Goal: Task Accomplishment & Management: Use online tool/utility

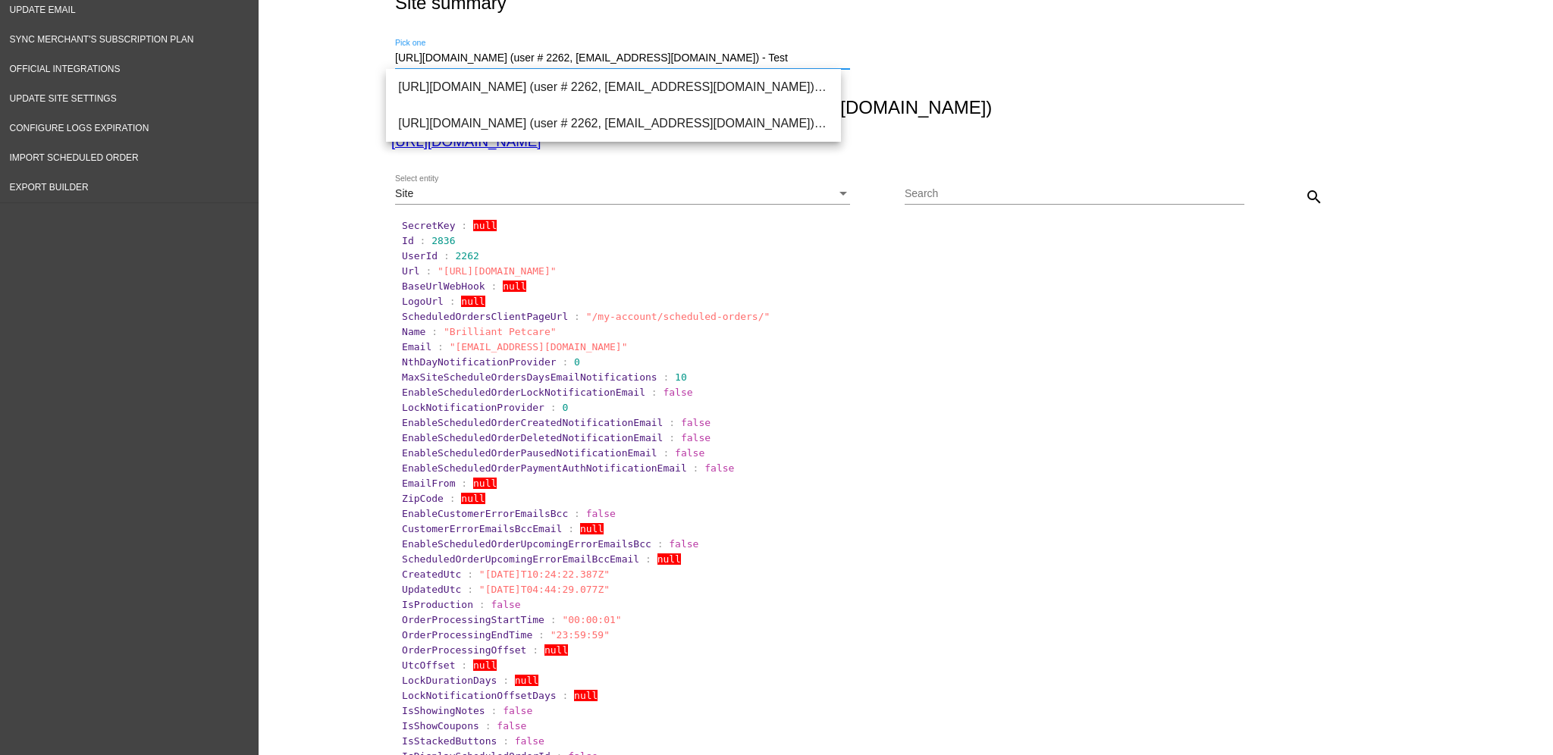
scroll to position [0, 49]
drag, startPoint x: 392, startPoint y: 61, endPoint x: 1367, endPoint y: 46, distance: 974.7
click at [1352, 75] on div "[URL][DOMAIN_NAME] (user # 2262, [EMAIL_ADDRESS][DOMAIN_NAME]) - Test Pick one" at bounding box center [902, 56] width 1023 height 54
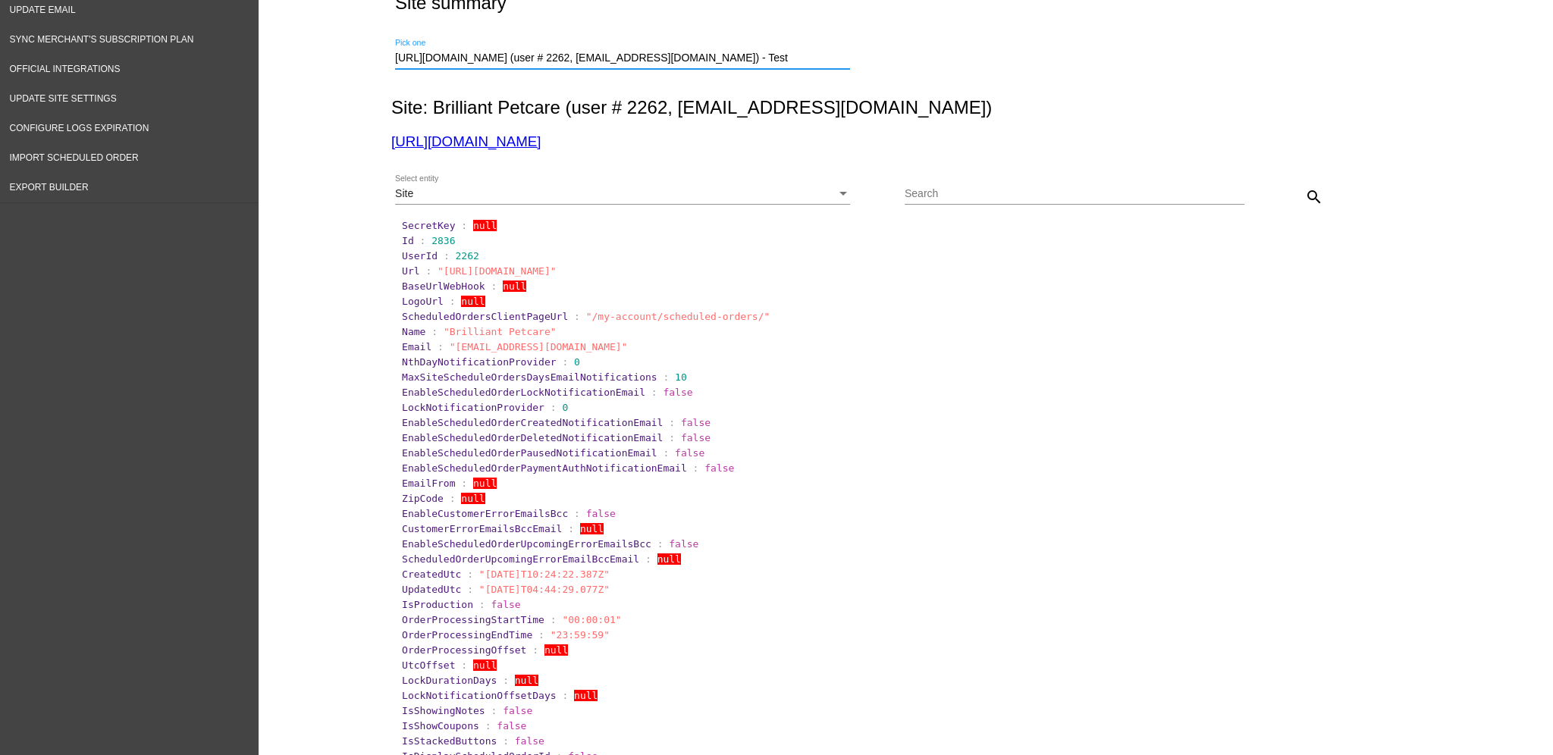
type input "h"
paste input "[URL][DOMAIN_NAME]"
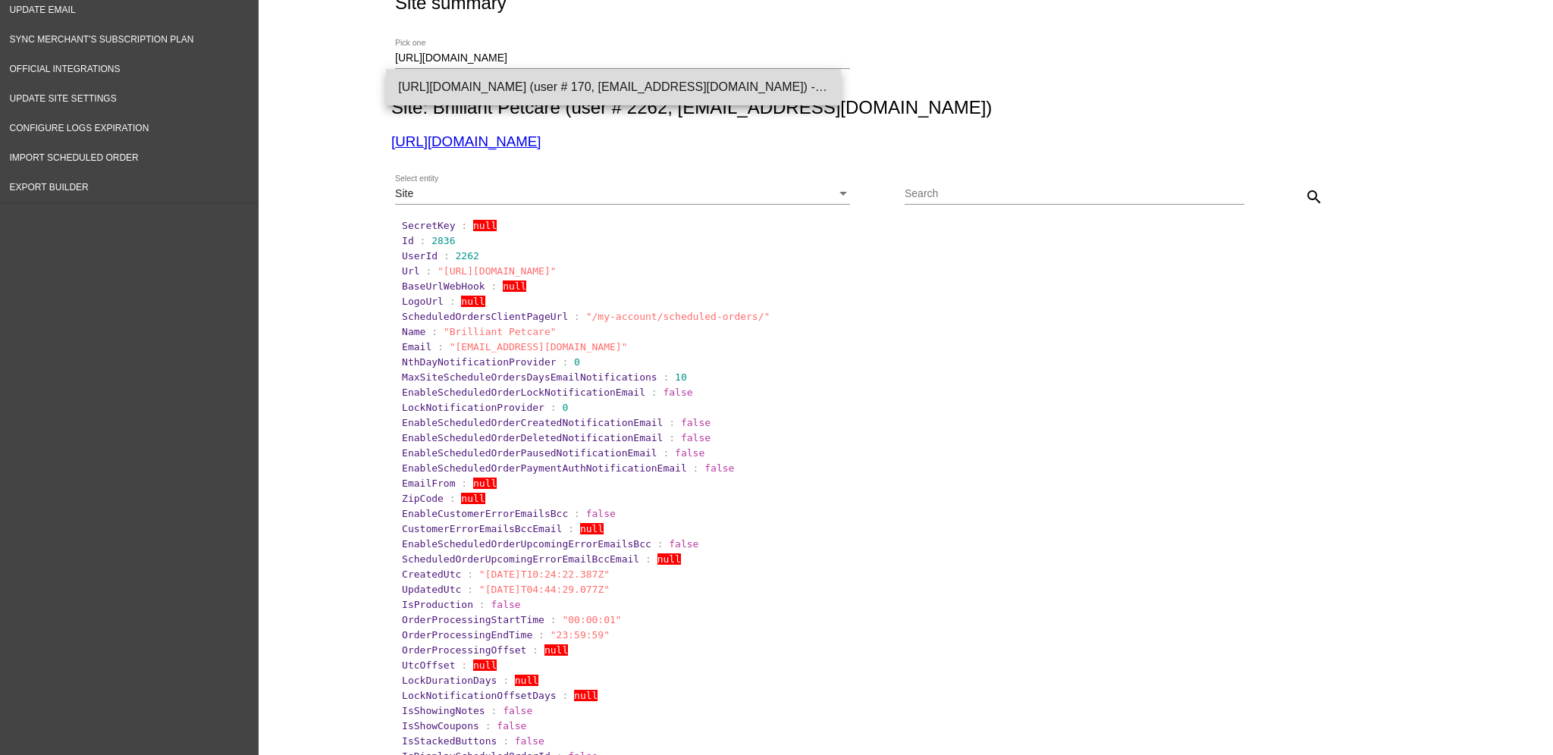
click at [747, 90] on span "[URL][DOMAIN_NAME] (user # 170, [EMAIL_ADDRESS][DOMAIN_NAME]) - Production" at bounding box center [613, 87] width 431 height 36
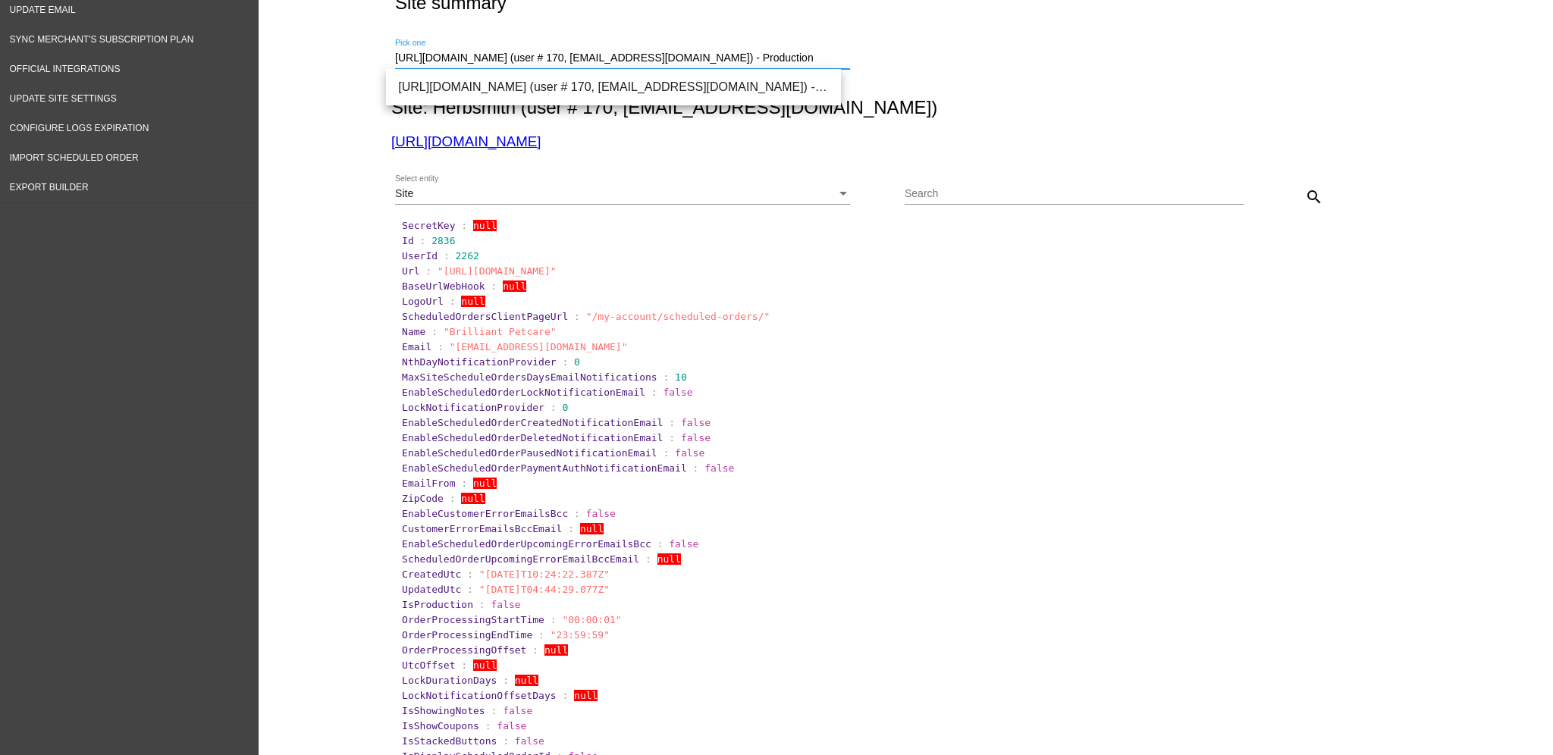
drag, startPoint x: 799, startPoint y: 56, endPoint x: 362, endPoint y: 30, distance: 438.4
paste input "://[DOMAIN_NAME][URL]"
click at [568, 100] on span "[URL][DOMAIN_NAME] (user # 170, [EMAIL_ADDRESS][DOMAIN_NAME]) - Test" at bounding box center [613, 87] width 431 height 36
type input "[URL][DOMAIN_NAME] (user # 170, [EMAIL_ADDRESS][DOMAIN_NAME]) - Test"
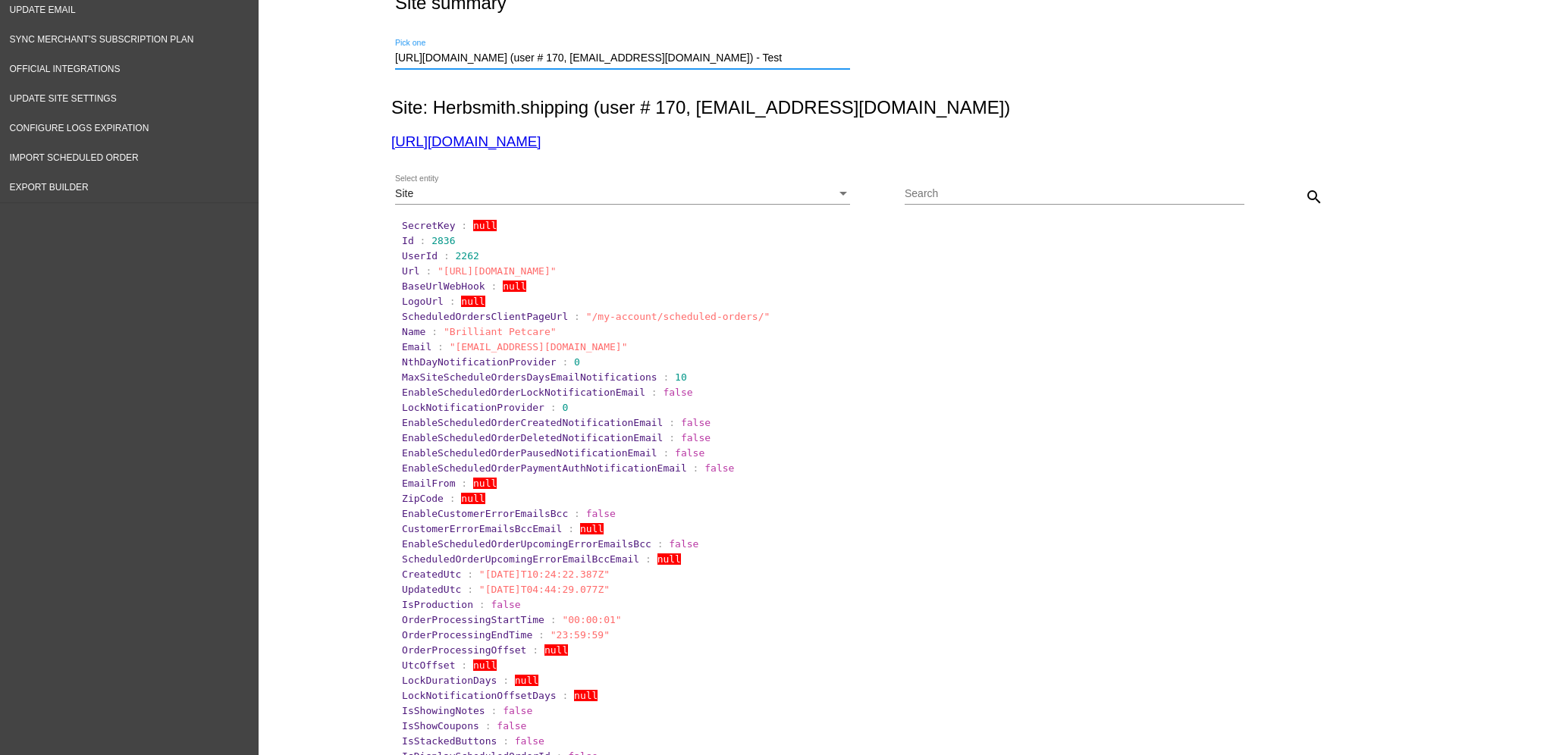
click at [708, 184] on div "Site Select entity" at bounding box center [622, 190] width 455 height 30
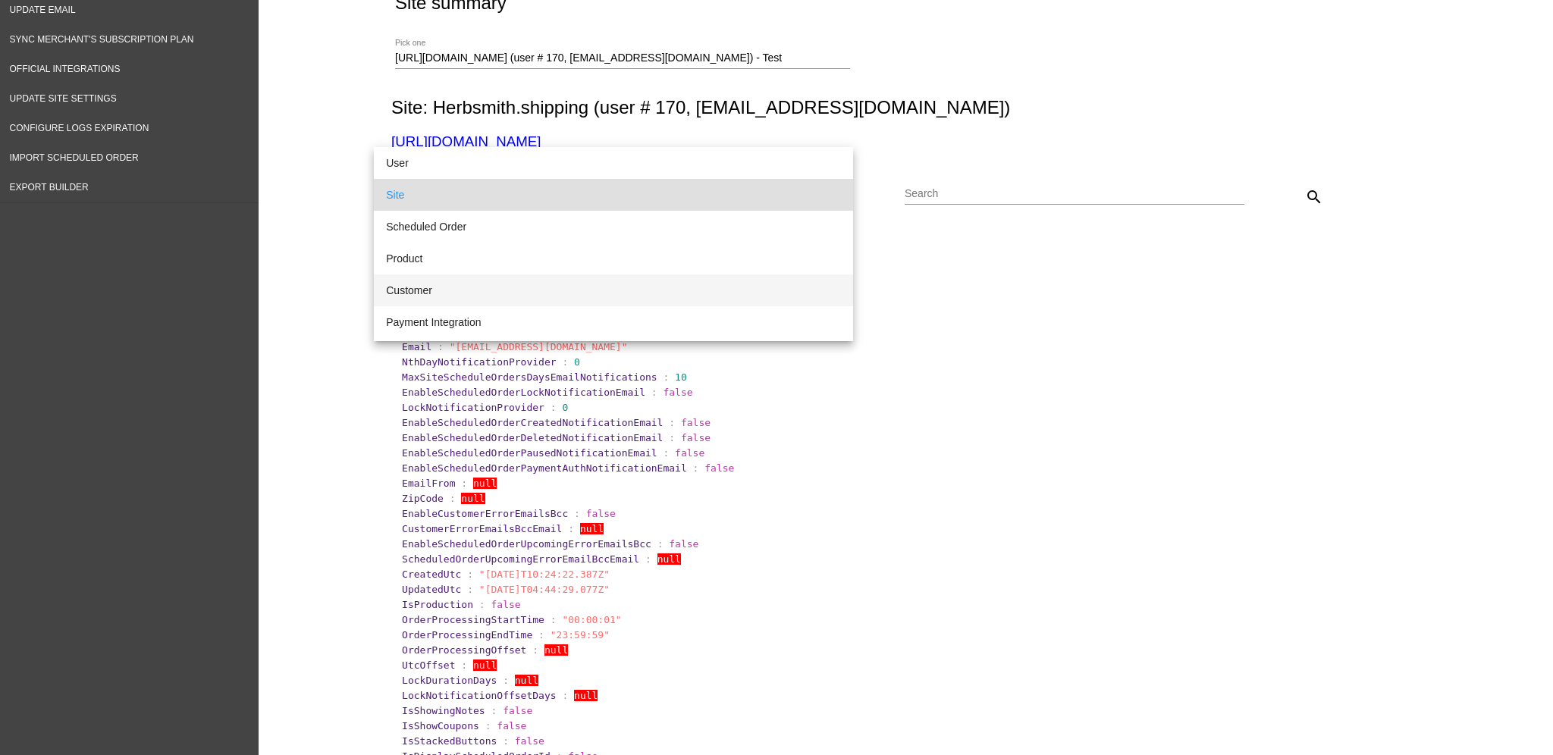
scroll to position [101, 0]
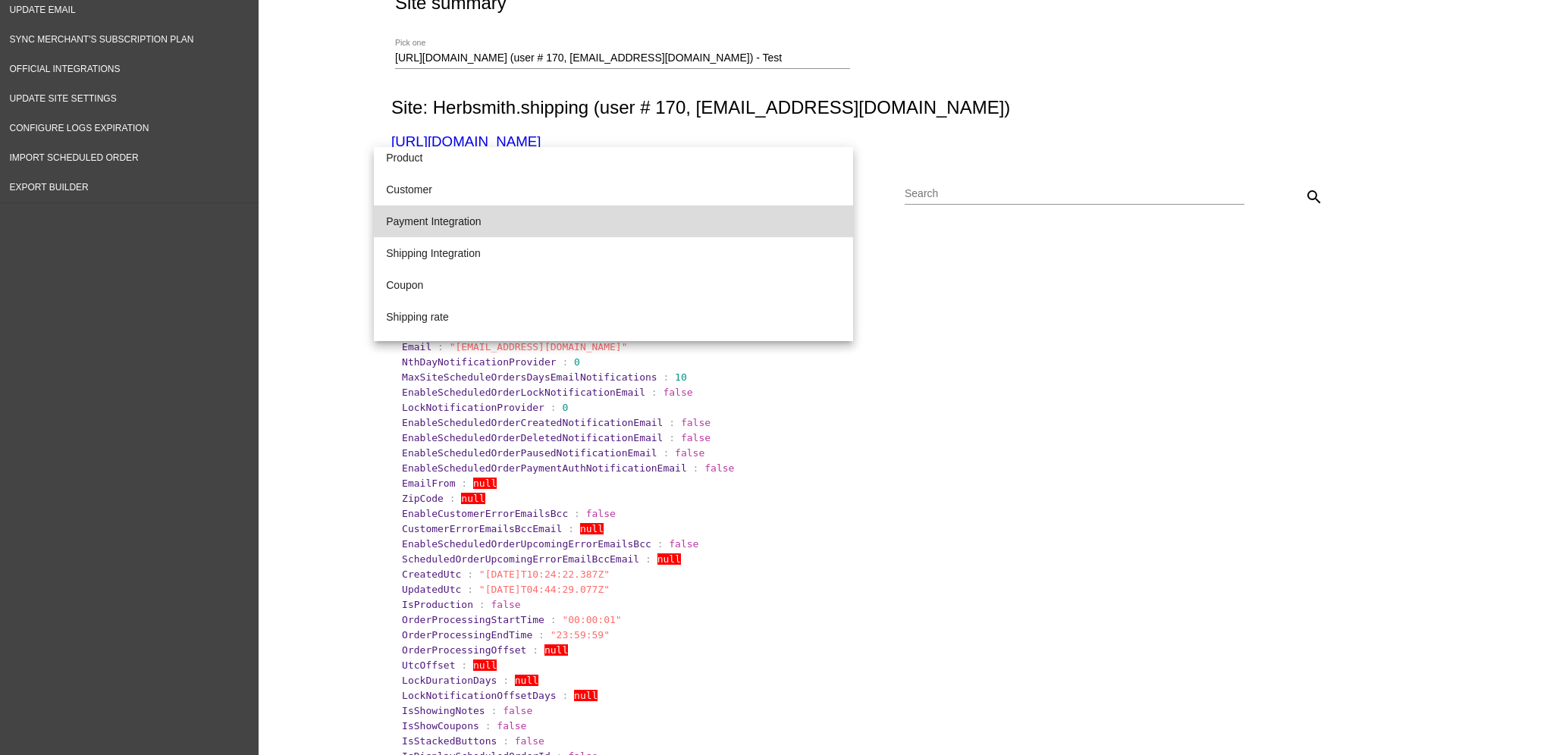
click at [639, 207] on span "Payment Integration" at bounding box center [613, 222] width 455 height 32
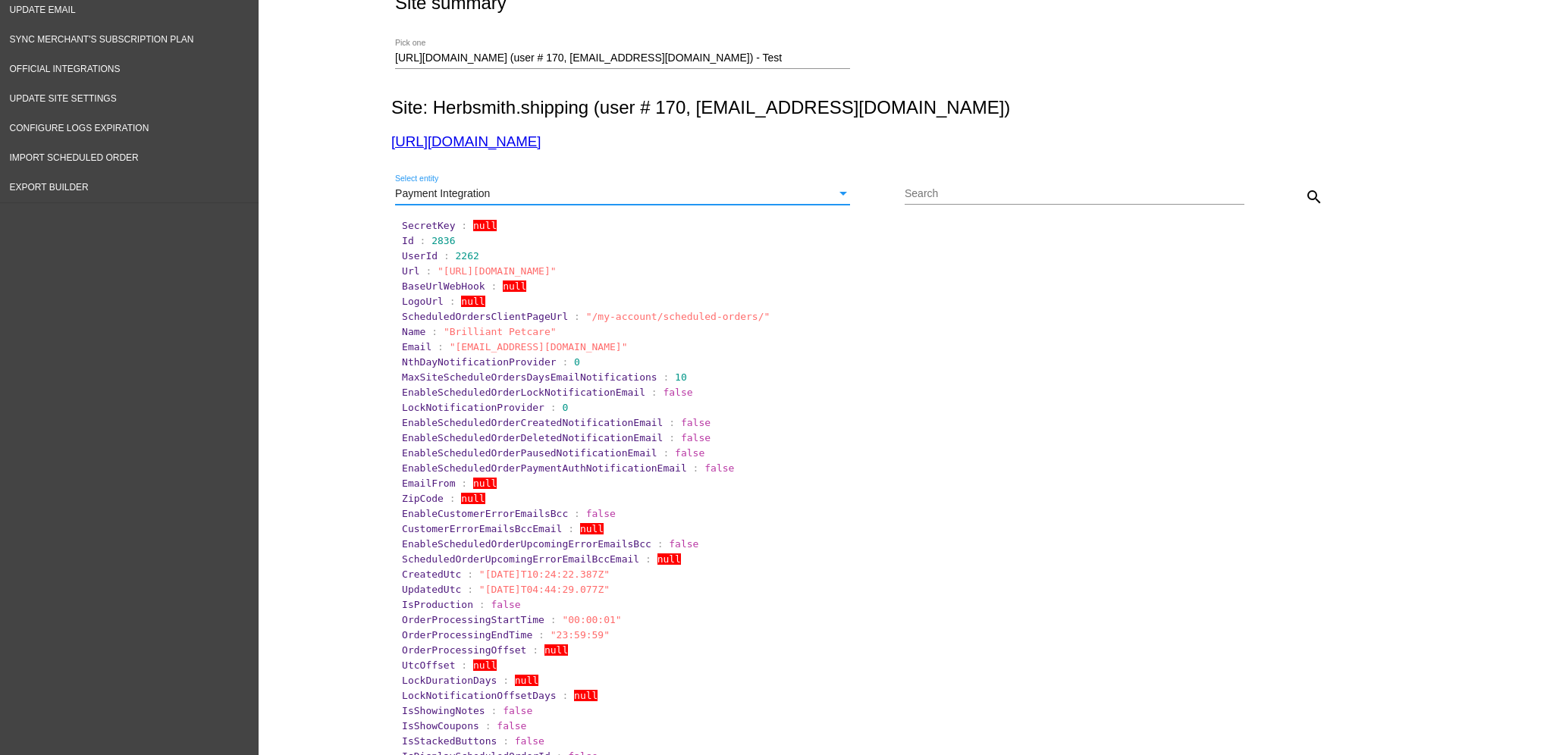
click at [629, 203] on div "Payment Integration Select entity" at bounding box center [622, 190] width 455 height 30
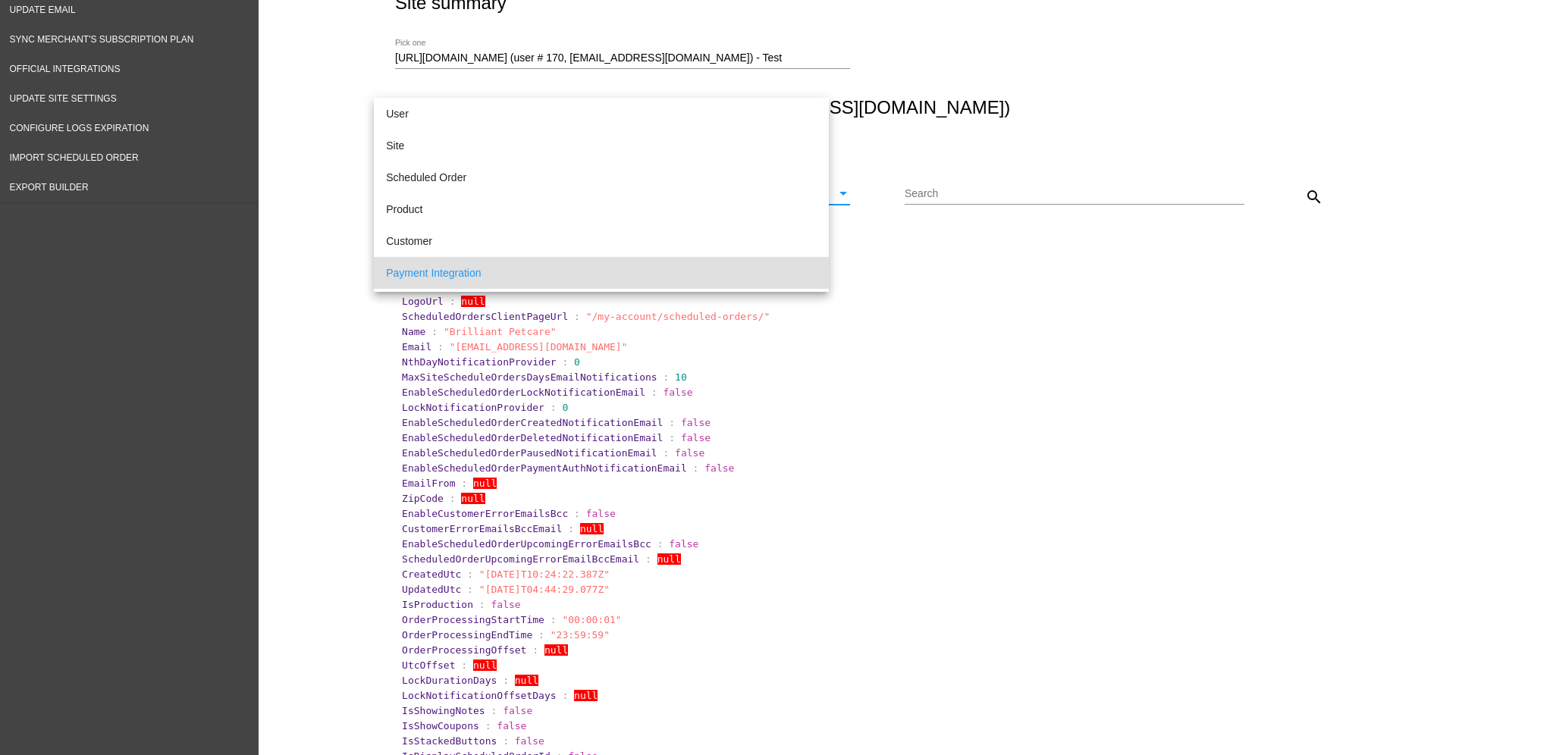
scroll to position [78, 0]
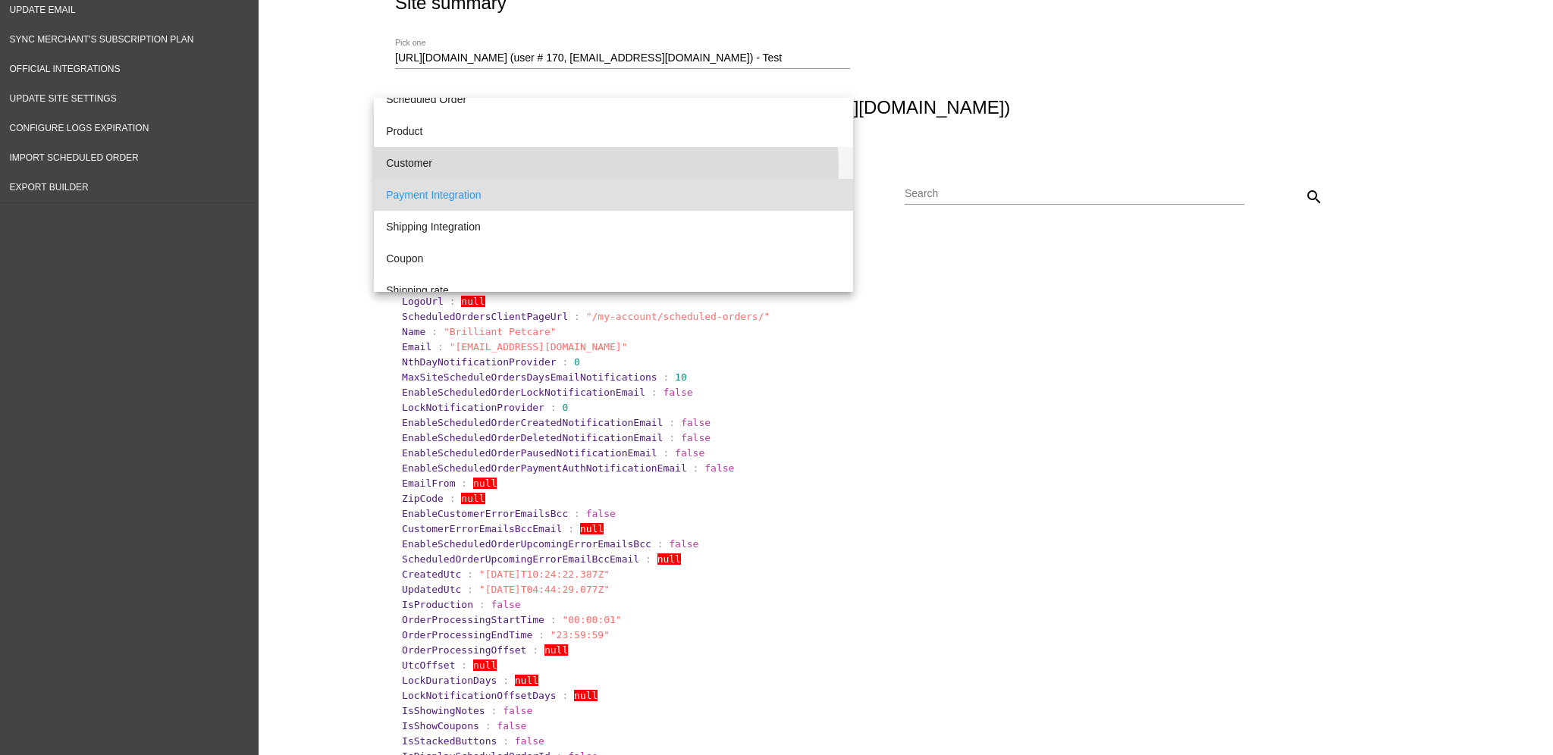
click at [603, 165] on span "Customer" at bounding box center [613, 163] width 455 height 32
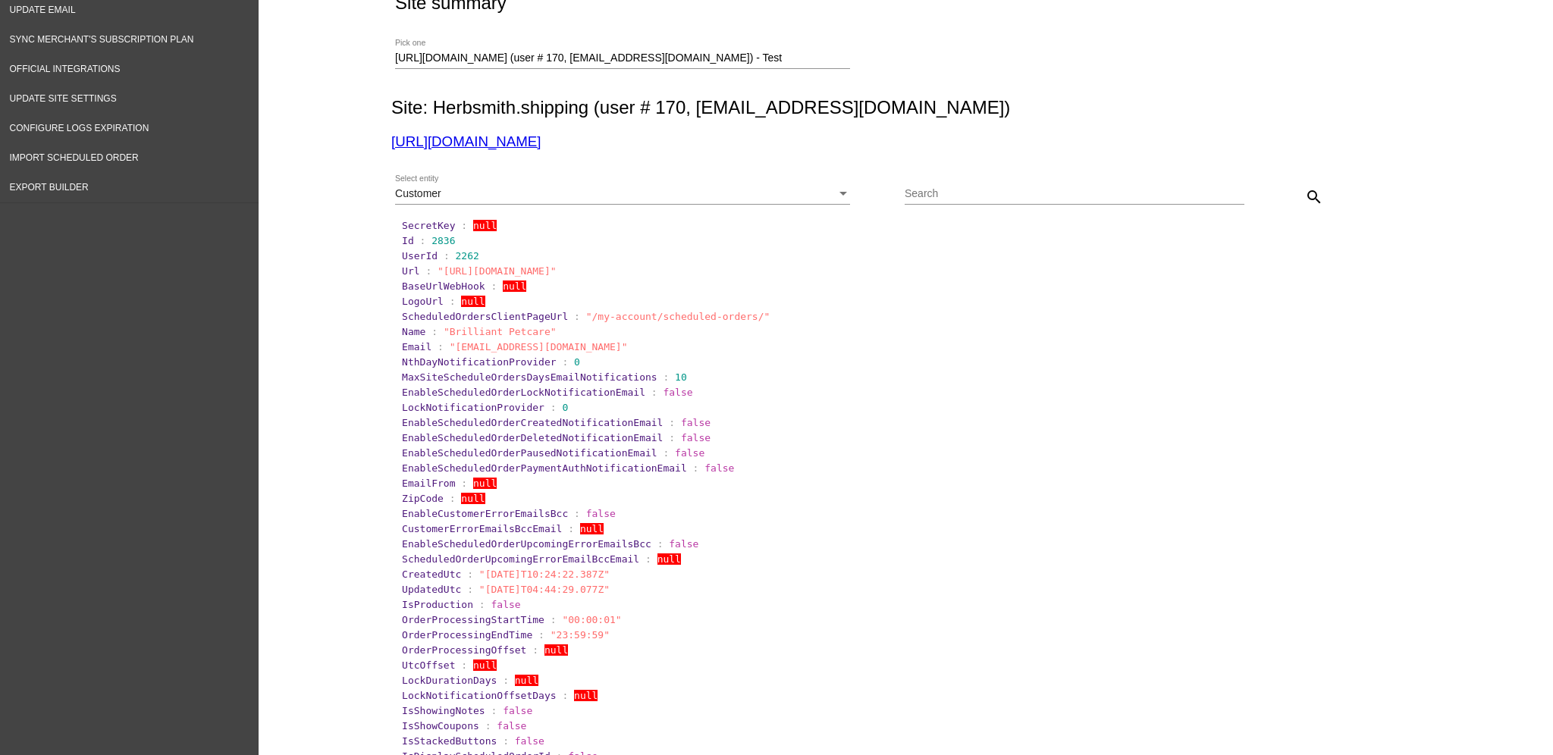
drag, startPoint x: 924, startPoint y: 204, endPoint x: 925, endPoint y: 193, distance: 11.4
paste input "3518772"
click at [1305, 206] on mat-icon "search" at bounding box center [1314, 197] width 18 height 18
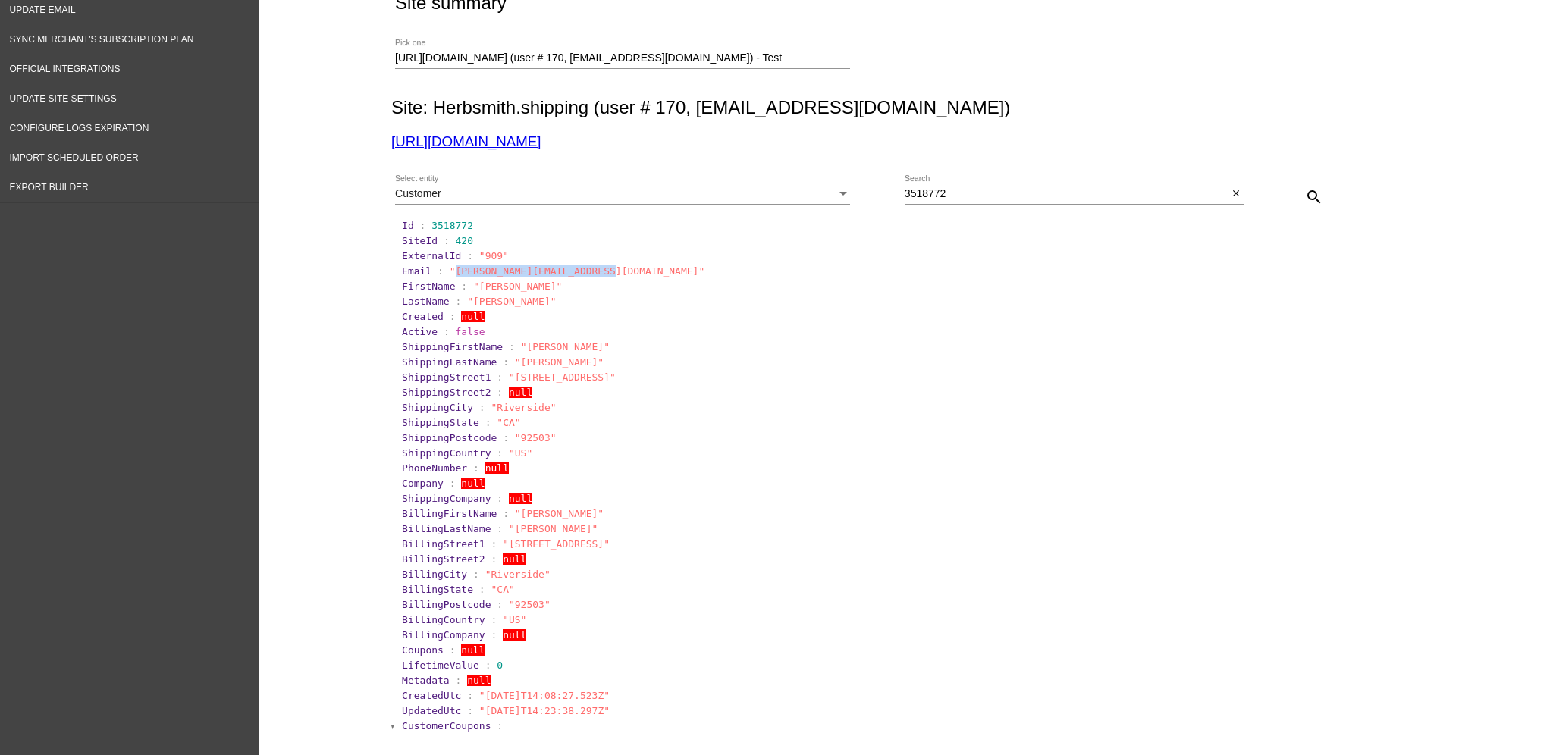
drag, startPoint x: 588, startPoint y: 272, endPoint x: 443, endPoint y: 272, distance: 144.9
click at [450, 272] on span ""[PERSON_NAME][EMAIL_ADDRESS][DOMAIN_NAME]"" at bounding box center [578, 270] width 256 height 11
copy span "[PERSON_NAME][EMAIL_ADDRESS][DOMAIN_NAME]"
drag, startPoint x: 974, startPoint y: 192, endPoint x: 837, endPoint y: 199, distance: 136.7
click at [837, 199] on div "Customer Select entity 3518772 Search close search" at bounding box center [902, 192] width 1023 height 54
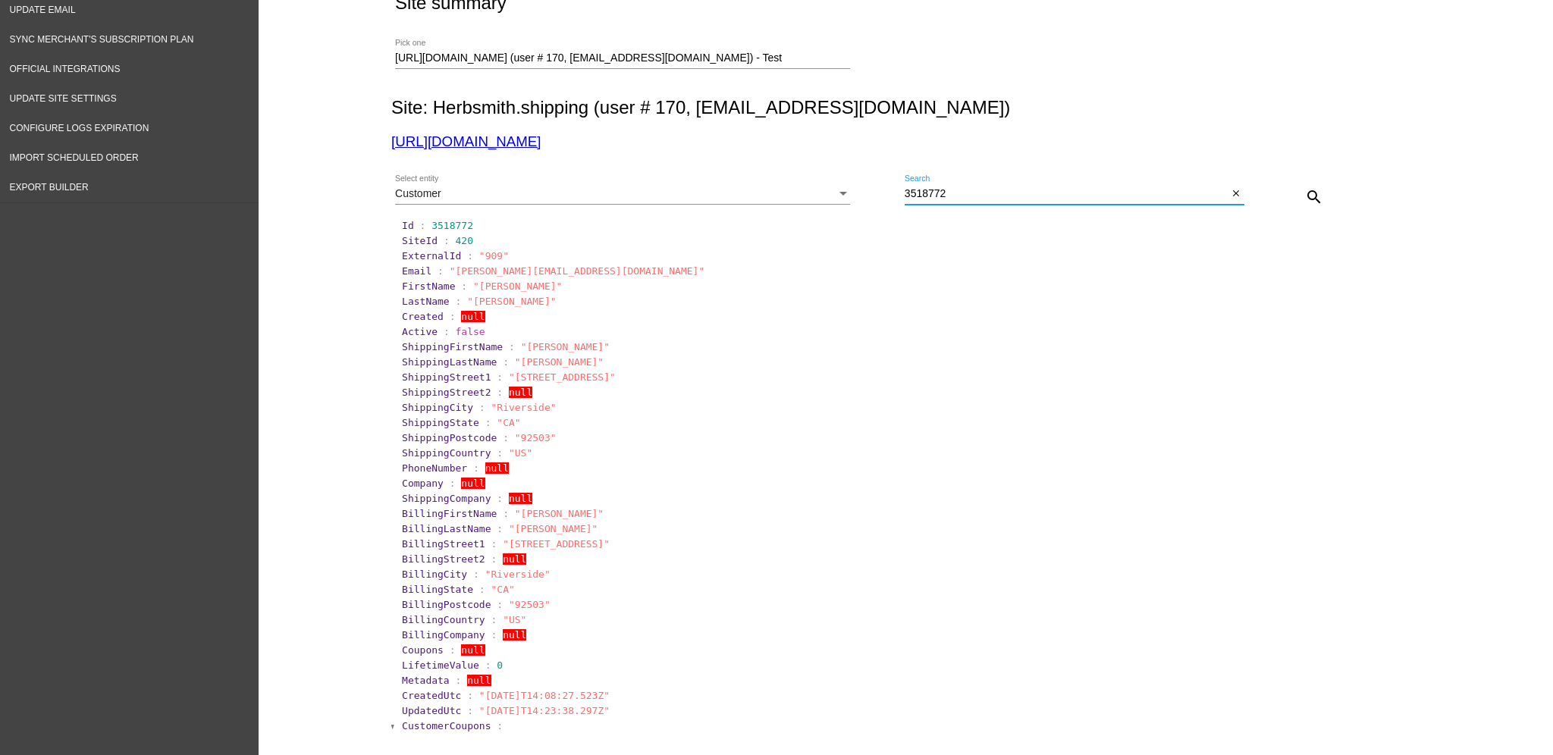
paste input "[PERSON_NAME][EMAIL_ADDRESS][DOMAIN_NAME]"
type input "[PERSON_NAME][EMAIL_ADDRESS][DOMAIN_NAME]"
click at [1305, 188] on mat-icon "search" at bounding box center [1314, 197] width 18 height 18
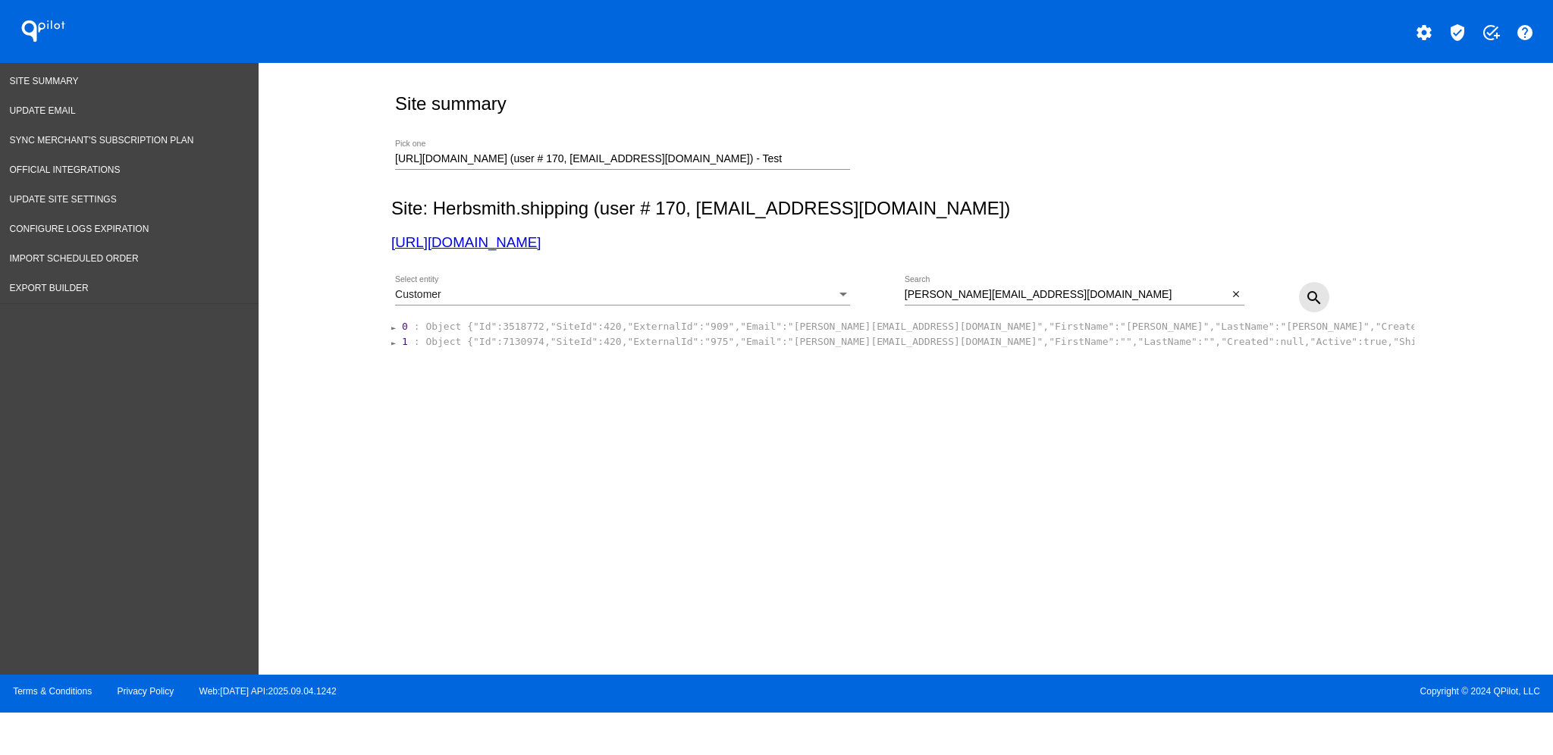
scroll to position [0, 0]
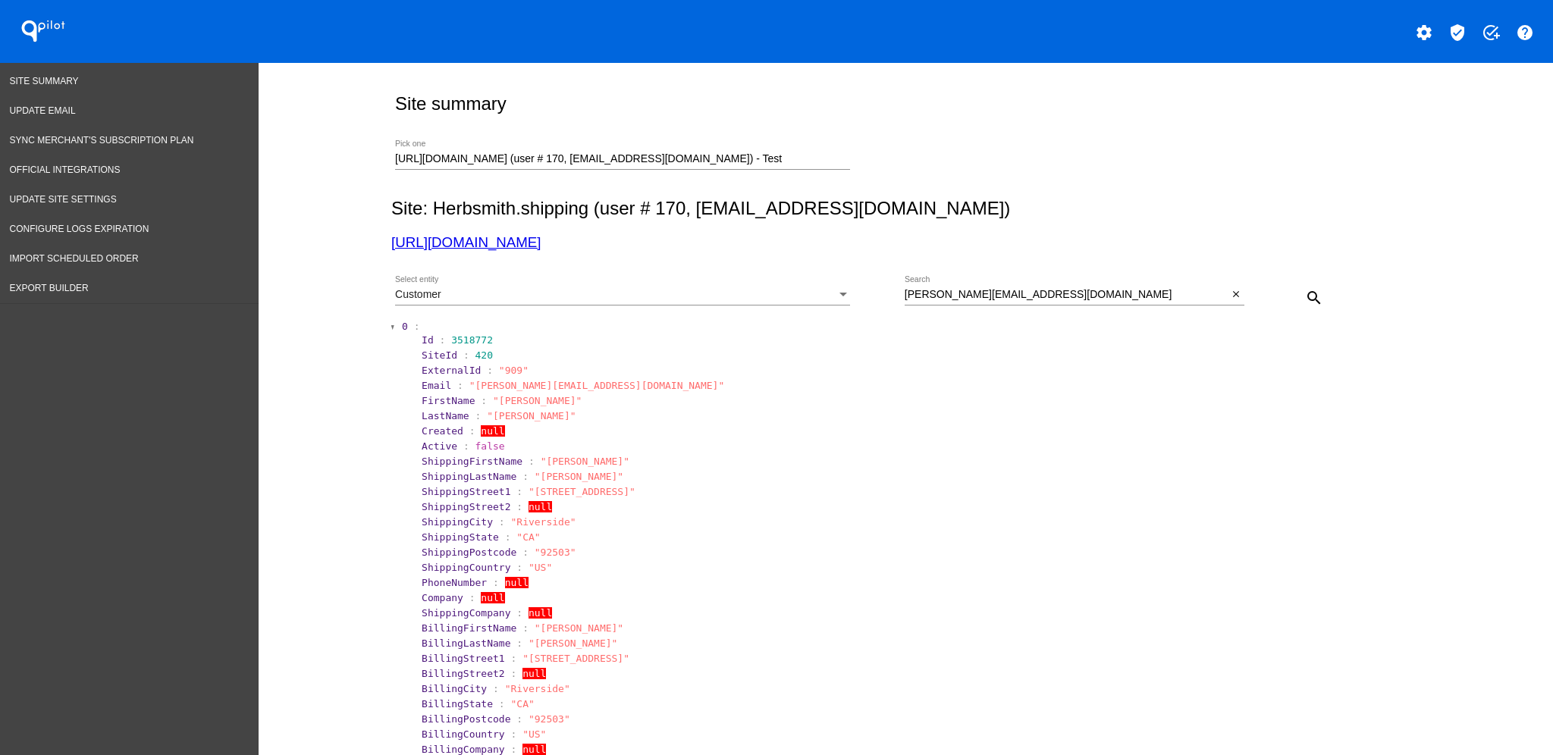
click at [402, 331] on section "0 :" at bounding box center [907, 326] width 1010 height 11
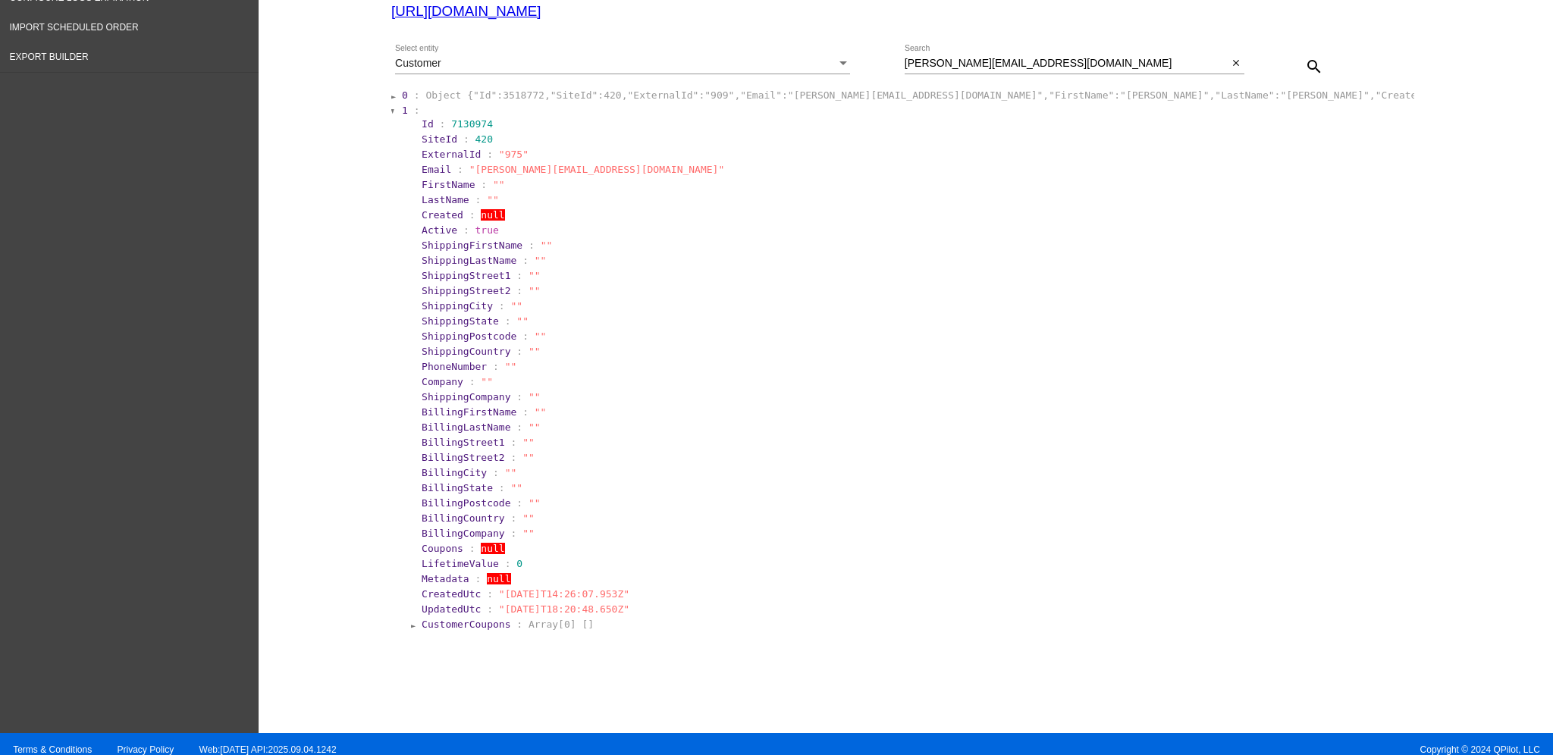
scroll to position [246, 0]
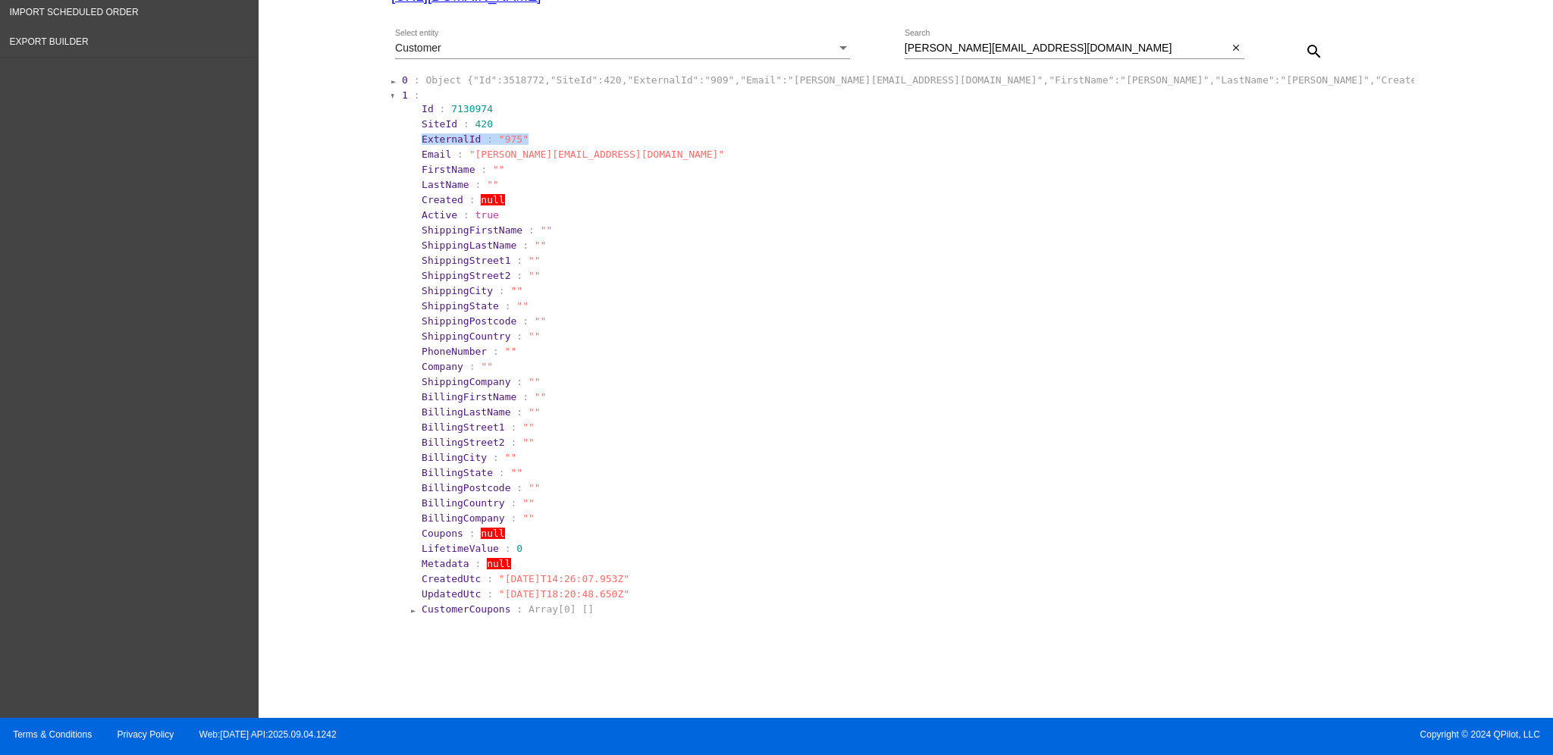
drag, startPoint x: 516, startPoint y: 138, endPoint x: 410, endPoint y: 141, distance: 106.2
click at [420, 141] on section "ExternalId : "975"" at bounding box center [915, 139] width 991 height 14
copy section "ExternalId : "975""
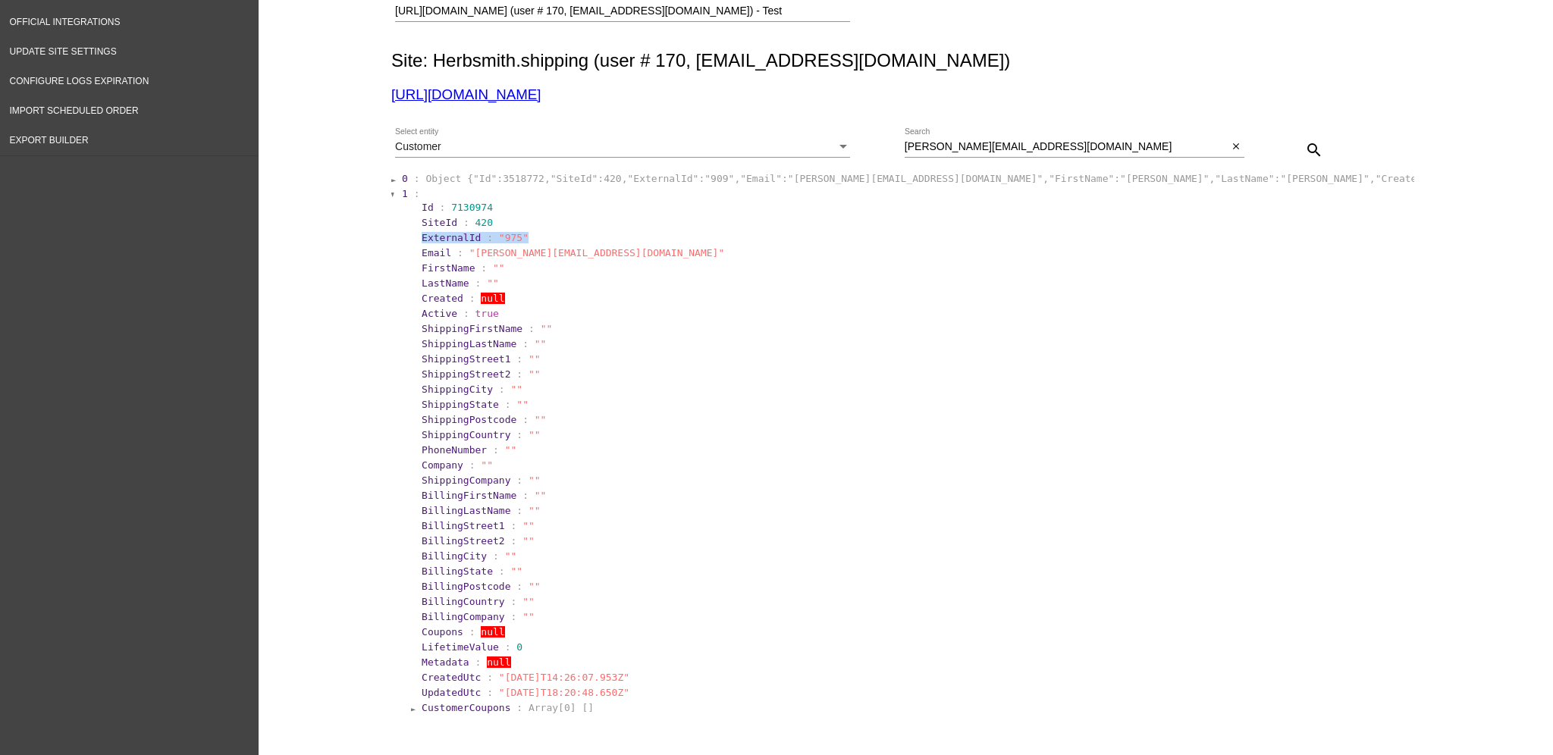
scroll to position [0, 0]
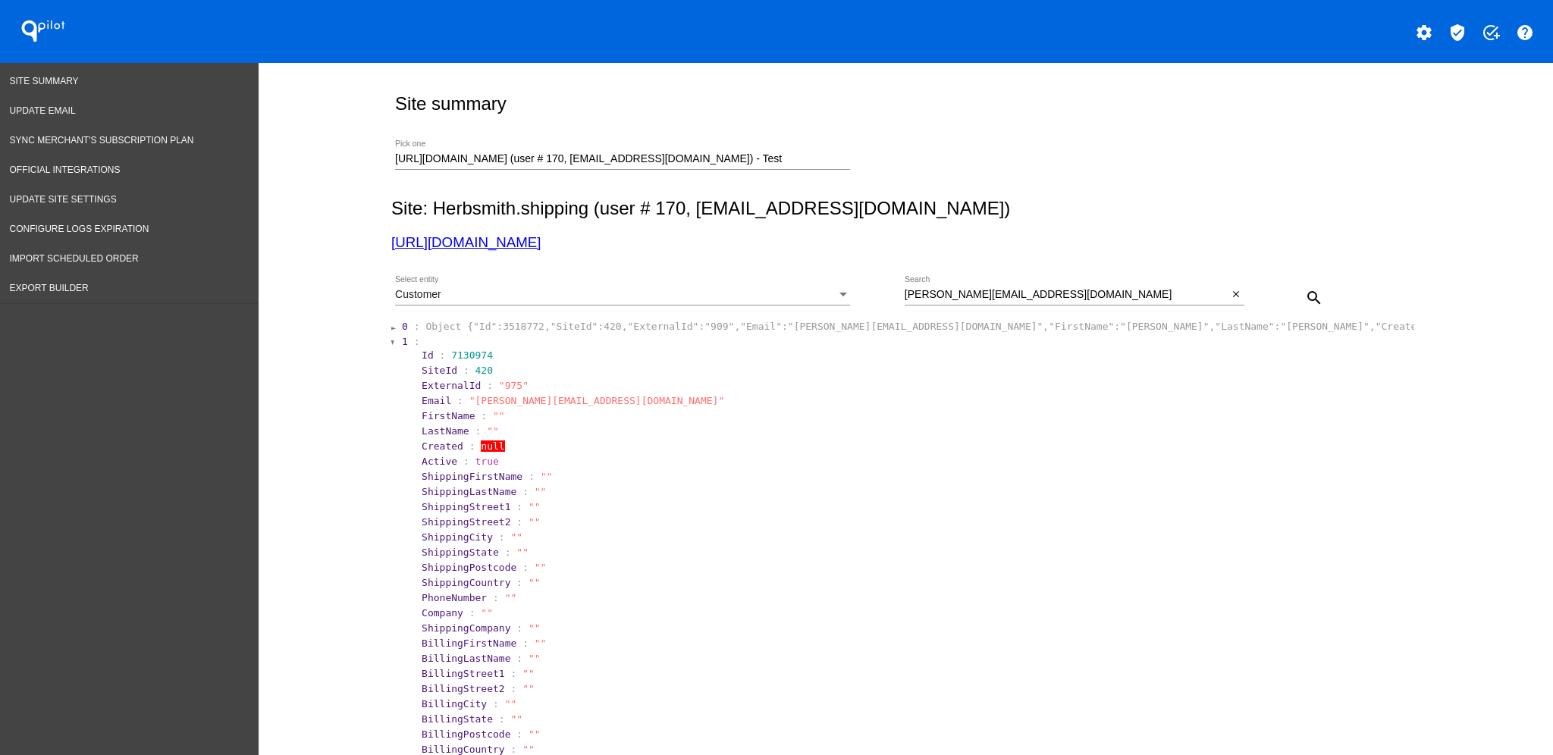
drag, startPoint x: 491, startPoint y: 228, endPoint x: 459, endPoint y: 237, distance: 33.1
click at [54, 253] on span "Import Scheduled Order" at bounding box center [74, 258] width 129 height 11
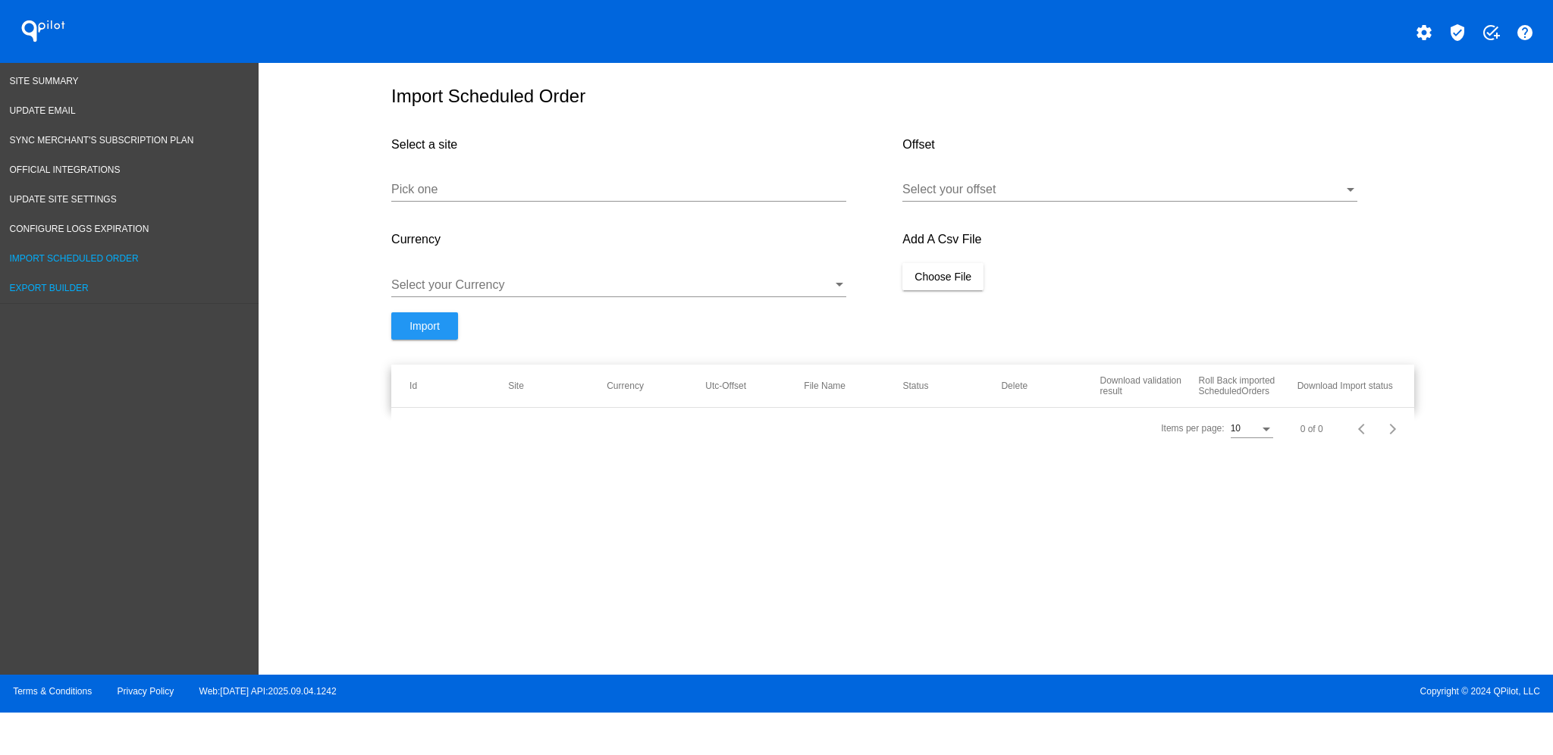
click at [58, 284] on span "Export Builder" at bounding box center [49, 288] width 79 height 11
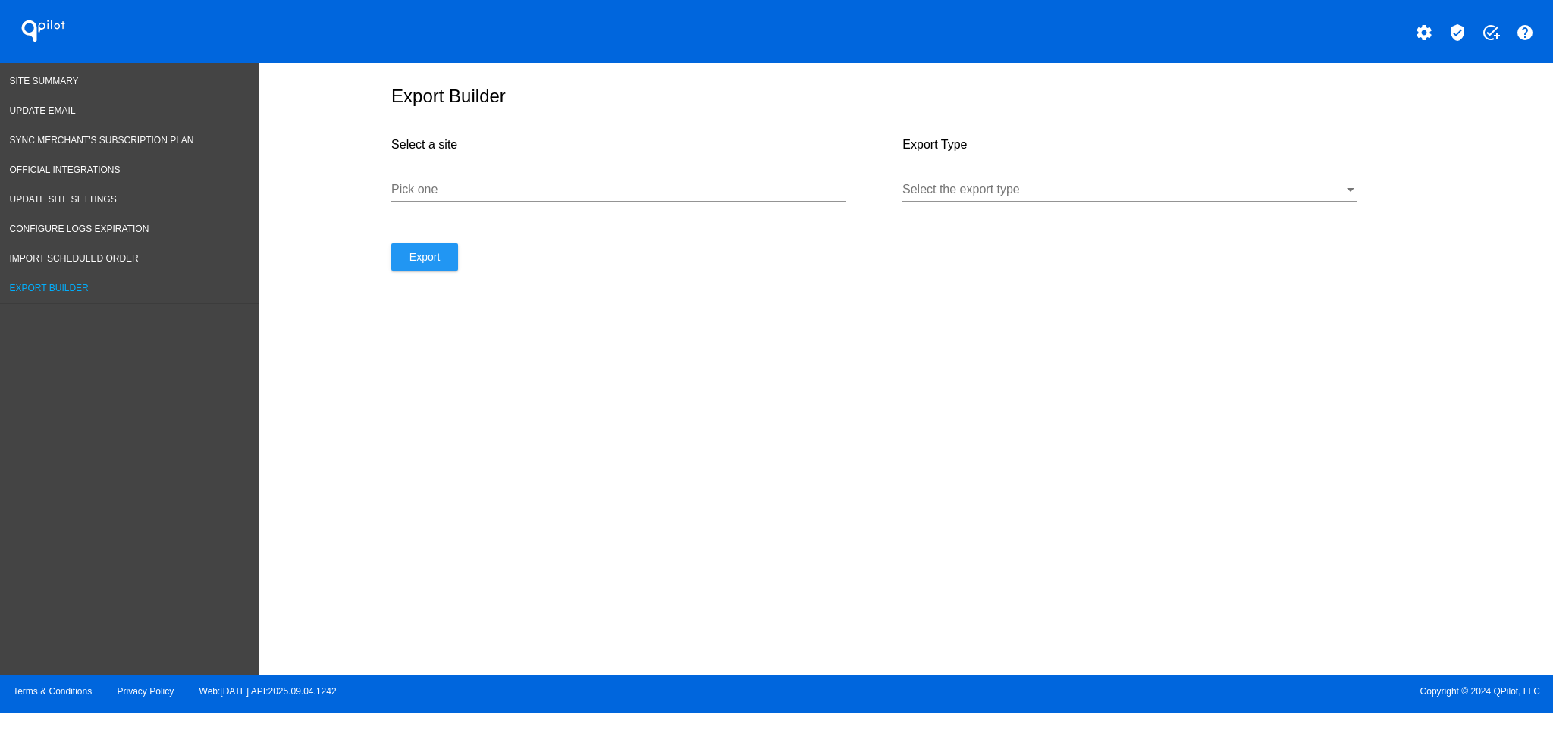
click at [551, 185] on div "Pick one" at bounding box center [618, 185] width 455 height 34
paste input "[URL][DOMAIN_NAME]"
click at [986, 196] on div at bounding box center [1123, 190] width 441 height 14
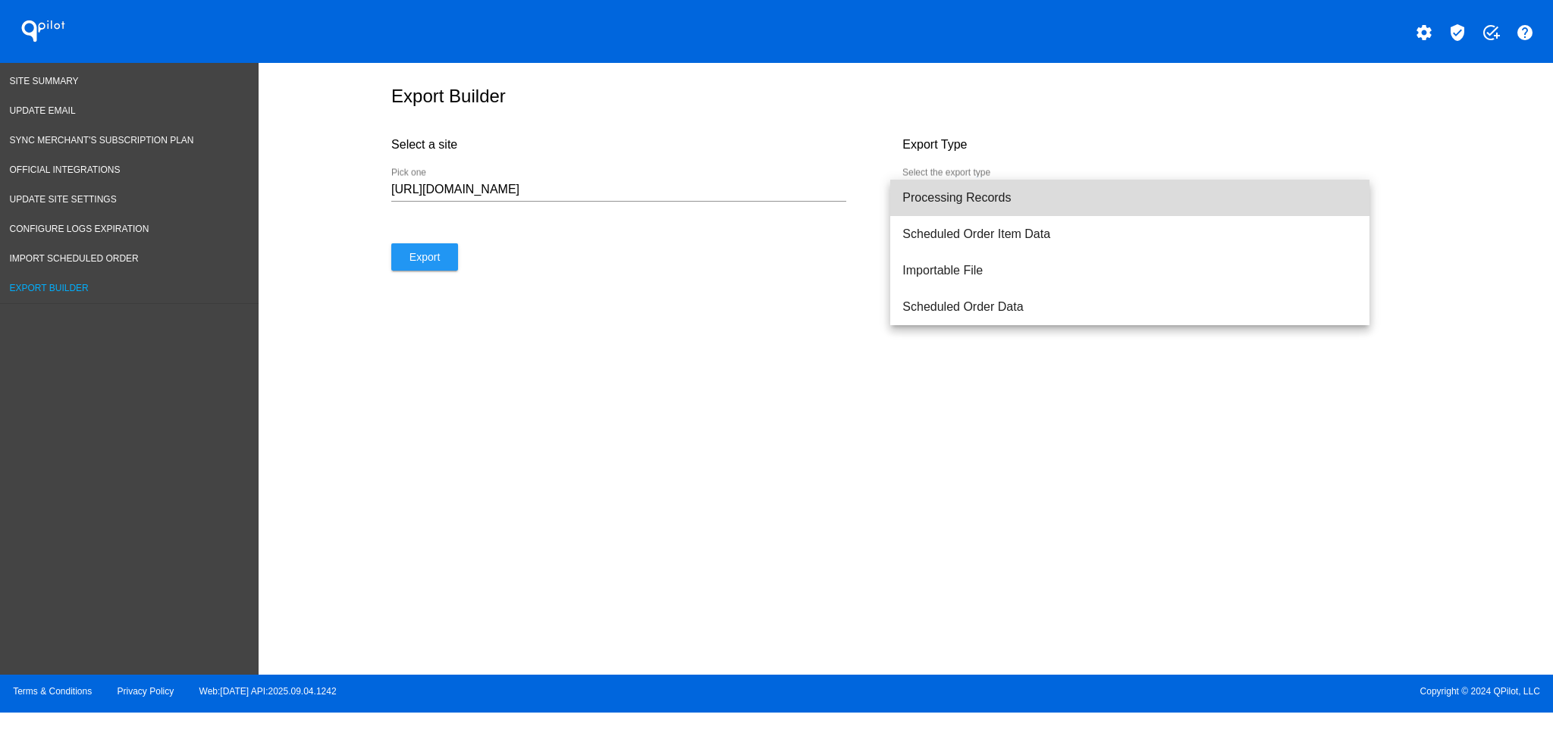
click at [1006, 197] on span "Processing Records" at bounding box center [1130, 198] width 455 height 36
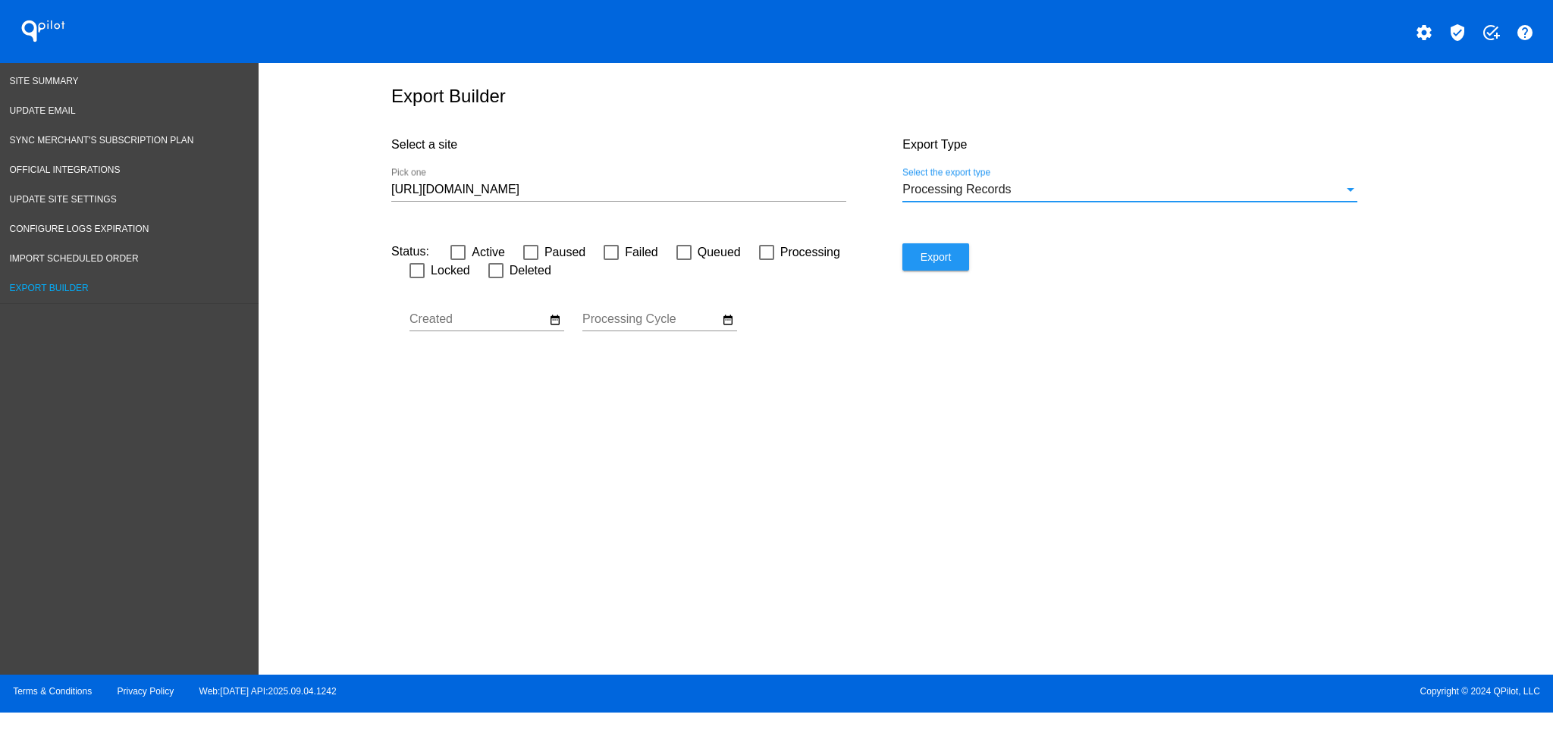
click at [686, 212] on div "[URL][DOMAIN_NAME] Pick one" at bounding box center [618, 192] width 455 height 49
click at [695, 196] on input "[URL][DOMAIN_NAME]" at bounding box center [618, 190] width 455 height 14
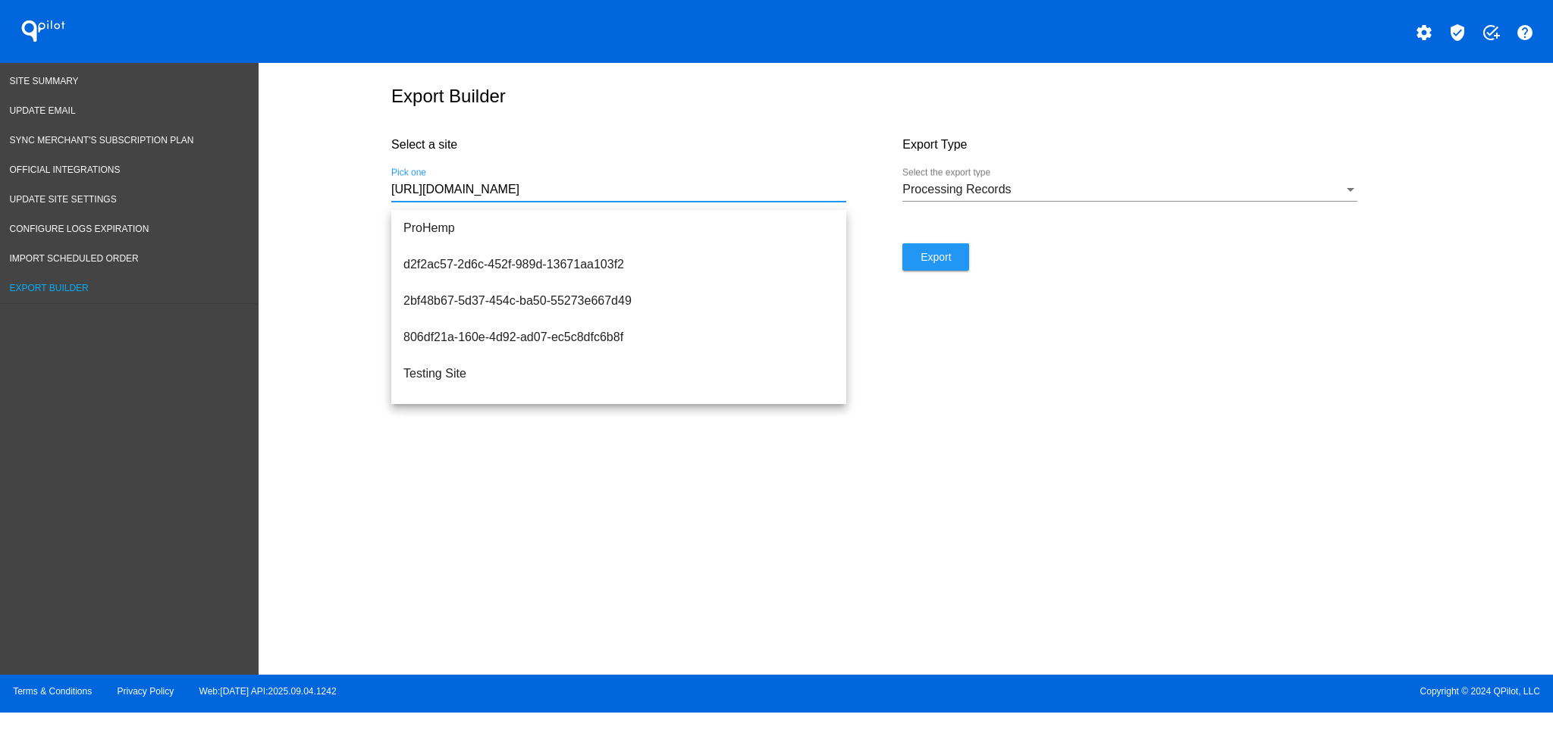
click at [708, 196] on input "[URL][DOMAIN_NAME]" at bounding box center [618, 190] width 455 height 14
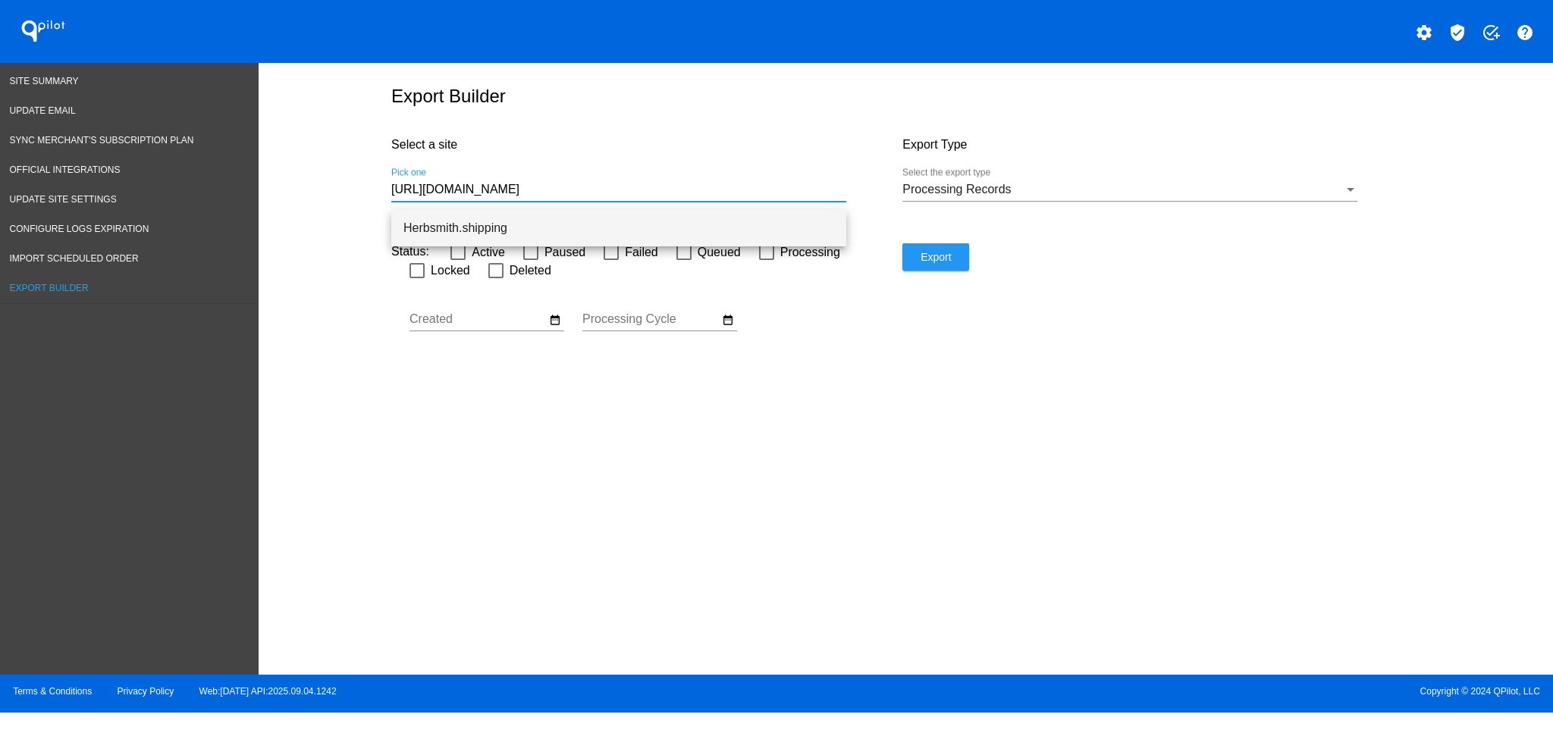
click at [689, 228] on span "Herbsmith.shipping" at bounding box center [618, 228] width 431 height 36
type input "Herbsmith.shipping"
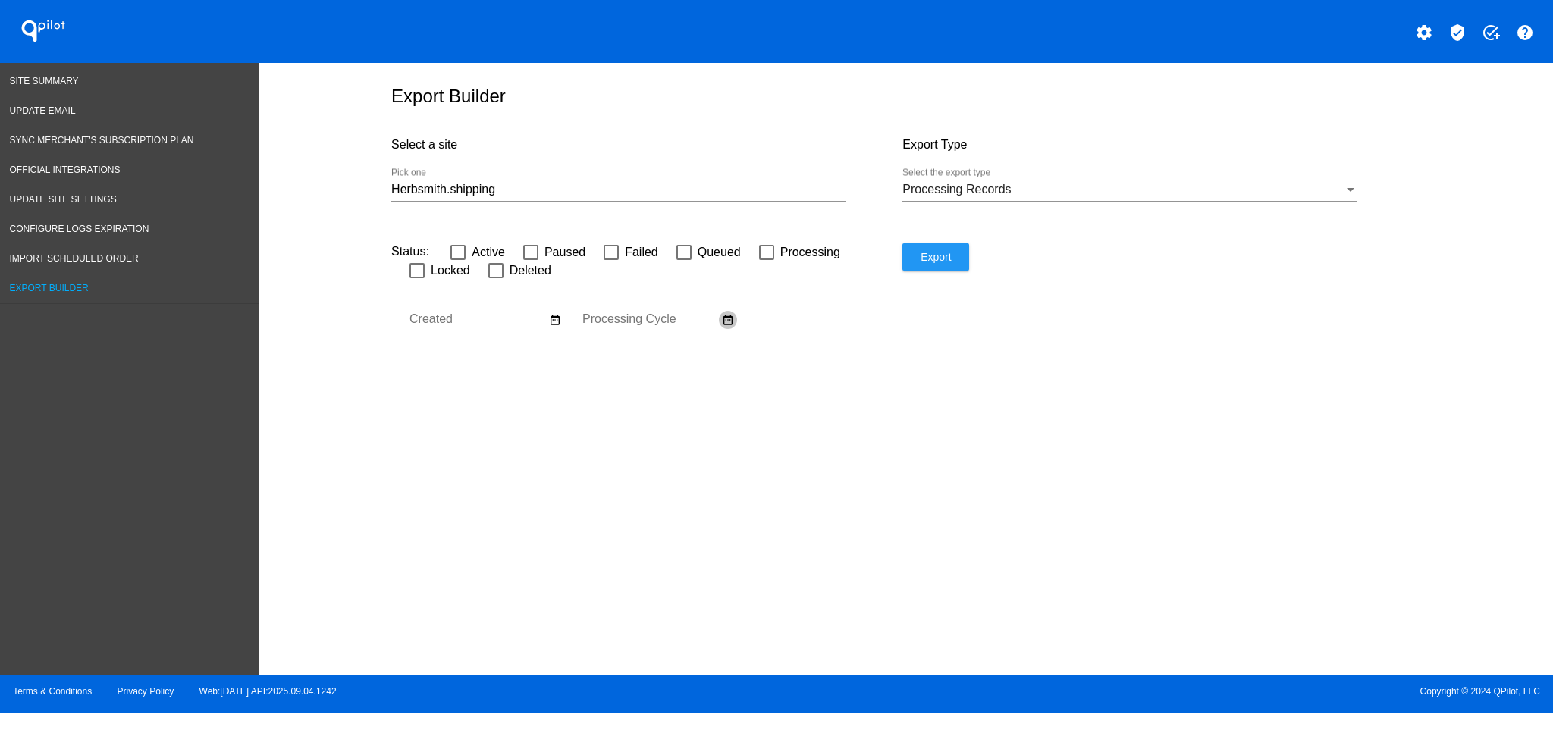
click at [730, 327] on mat-icon "date_range" at bounding box center [728, 320] width 12 height 14
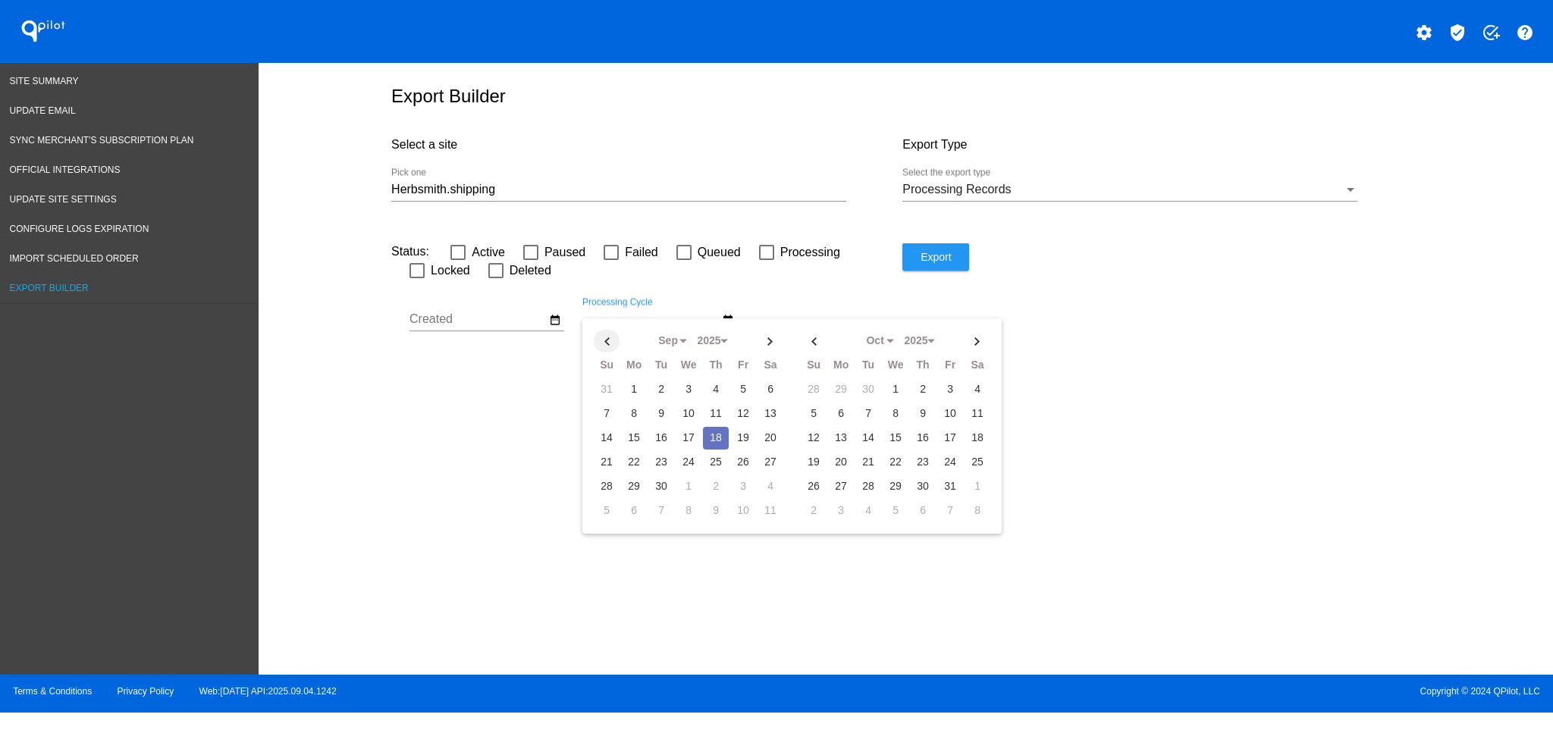
click at [614, 340] on th at bounding box center [607, 341] width 26 height 23
click at [734, 385] on td "1" at bounding box center [743, 389] width 26 height 23
click at [758, 345] on th at bounding box center [771, 341] width 26 height 23
select select "8"
click at [714, 441] on td "18" at bounding box center [716, 438] width 26 height 23
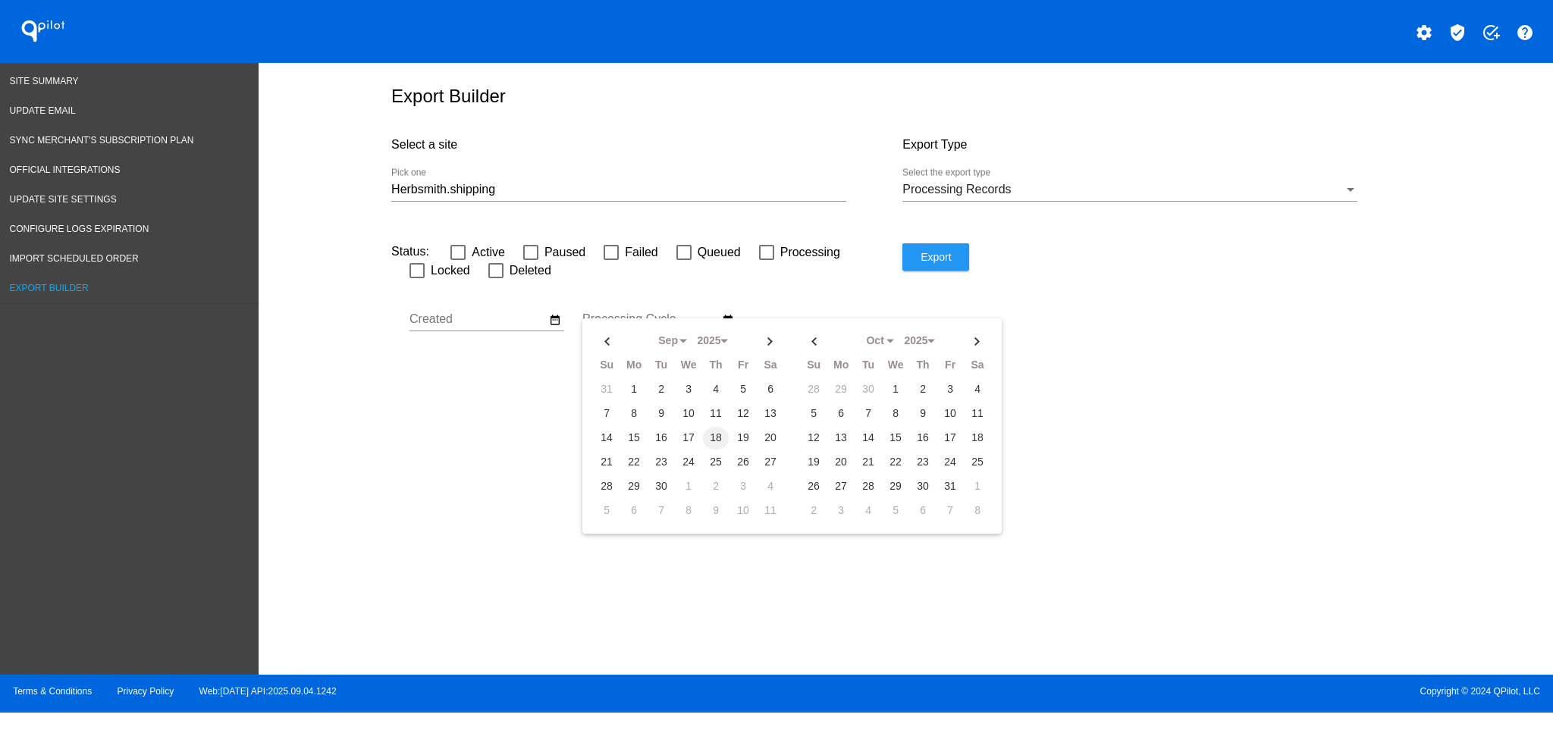
type input "[DATE] - [DATE]"
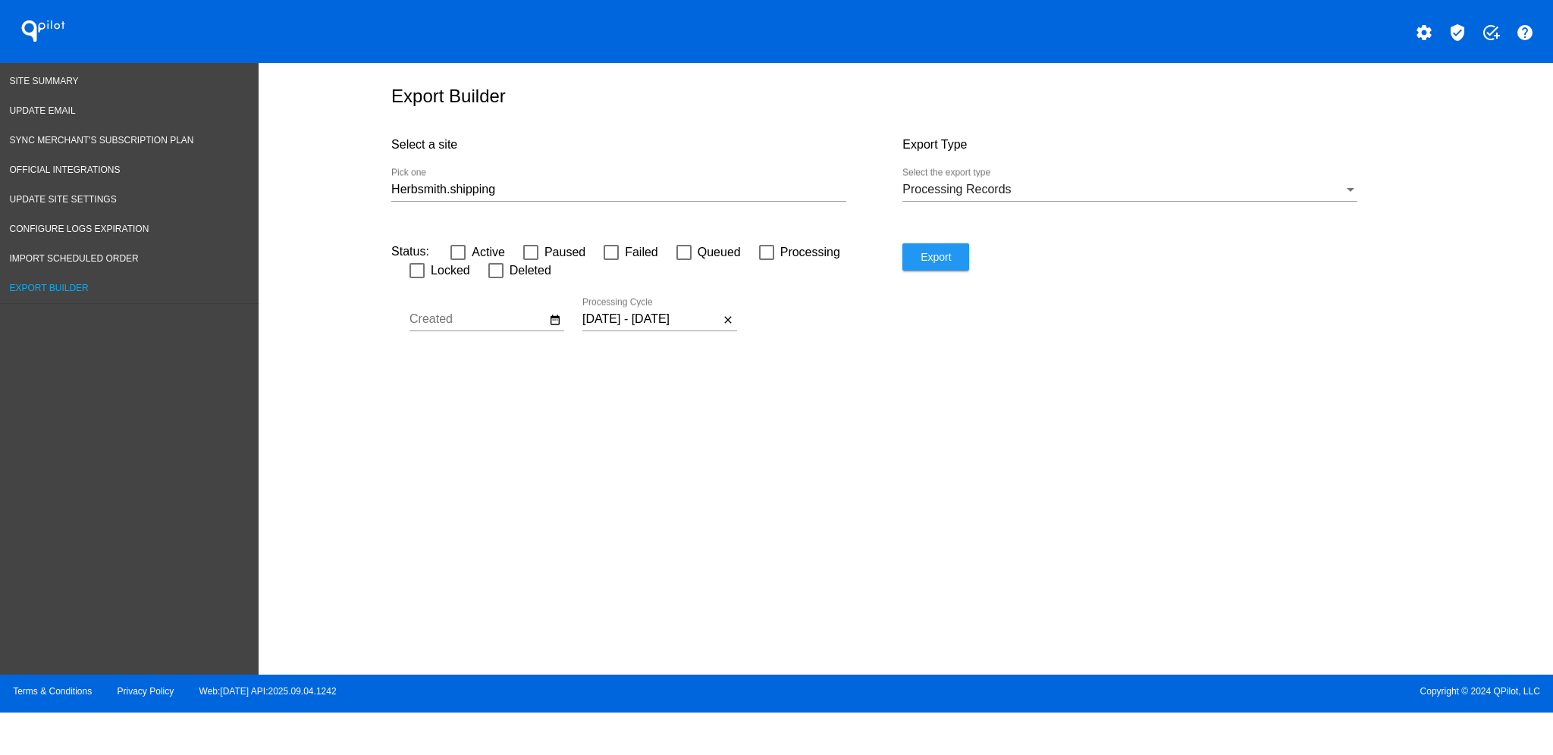
click at [936, 260] on span "Export" at bounding box center [936, 257] width 30 height 12
click at [50, 86] on link "Site Summary" at bounding box center [129, 82] width 259 height 30
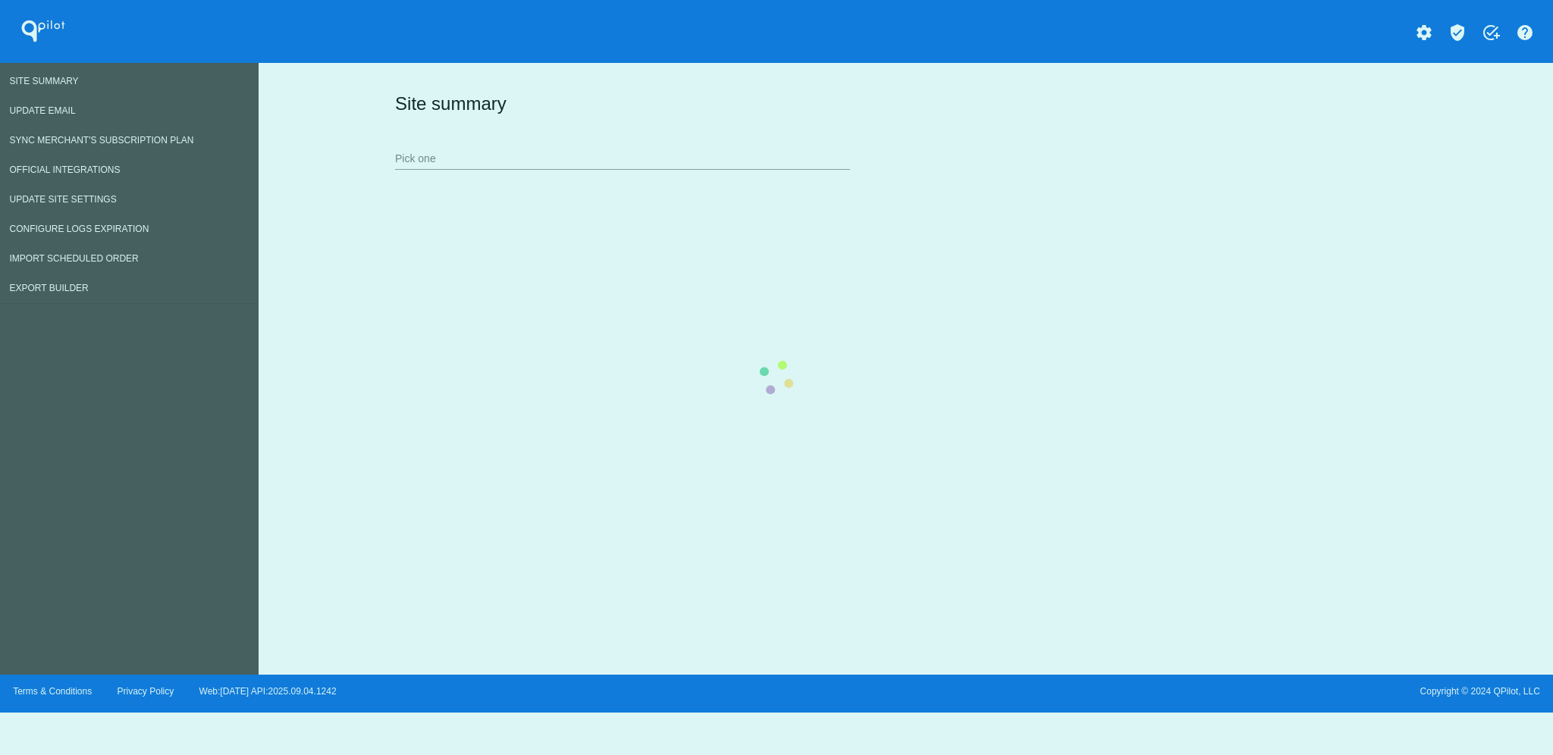
click at [683, 183] on div "Site summary Pick one" at bounding box center [902, 130] width 1023 height 105
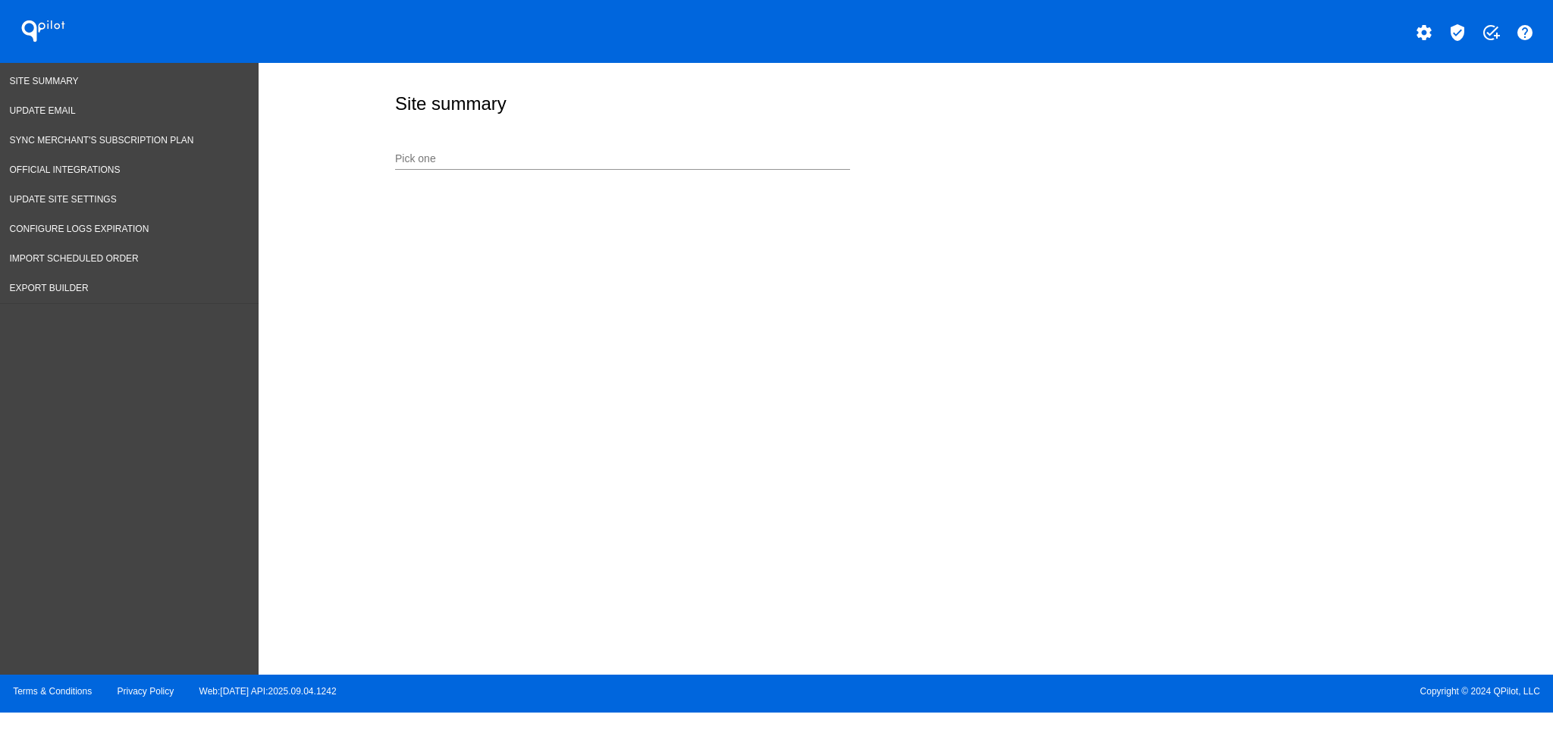
click at [552, 165] on div "Pick one" at bounding box center [622, 155] width 455 height 30
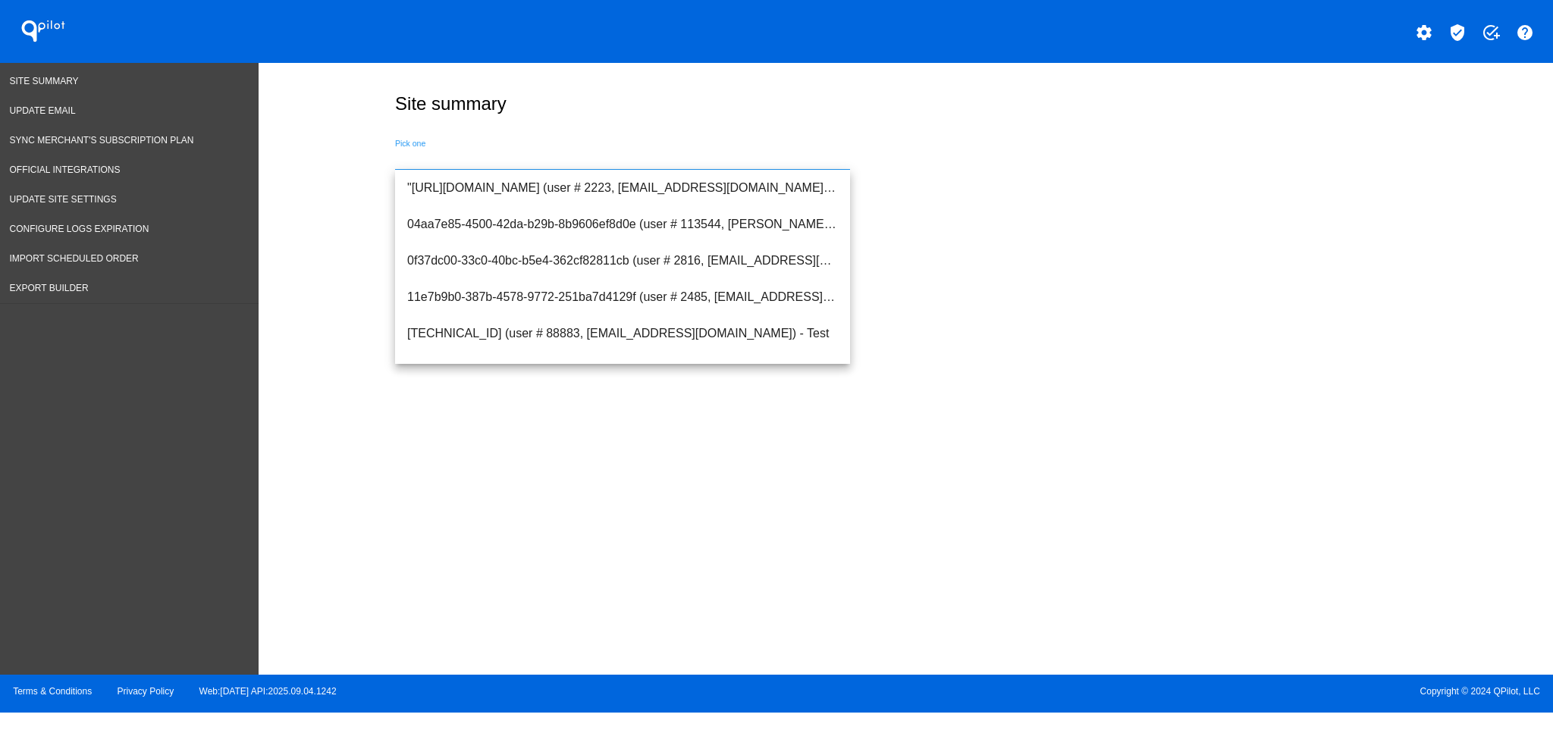
click at [549, 150] on div "Pick one" at bounding box center [622, 155] width 455 height 30
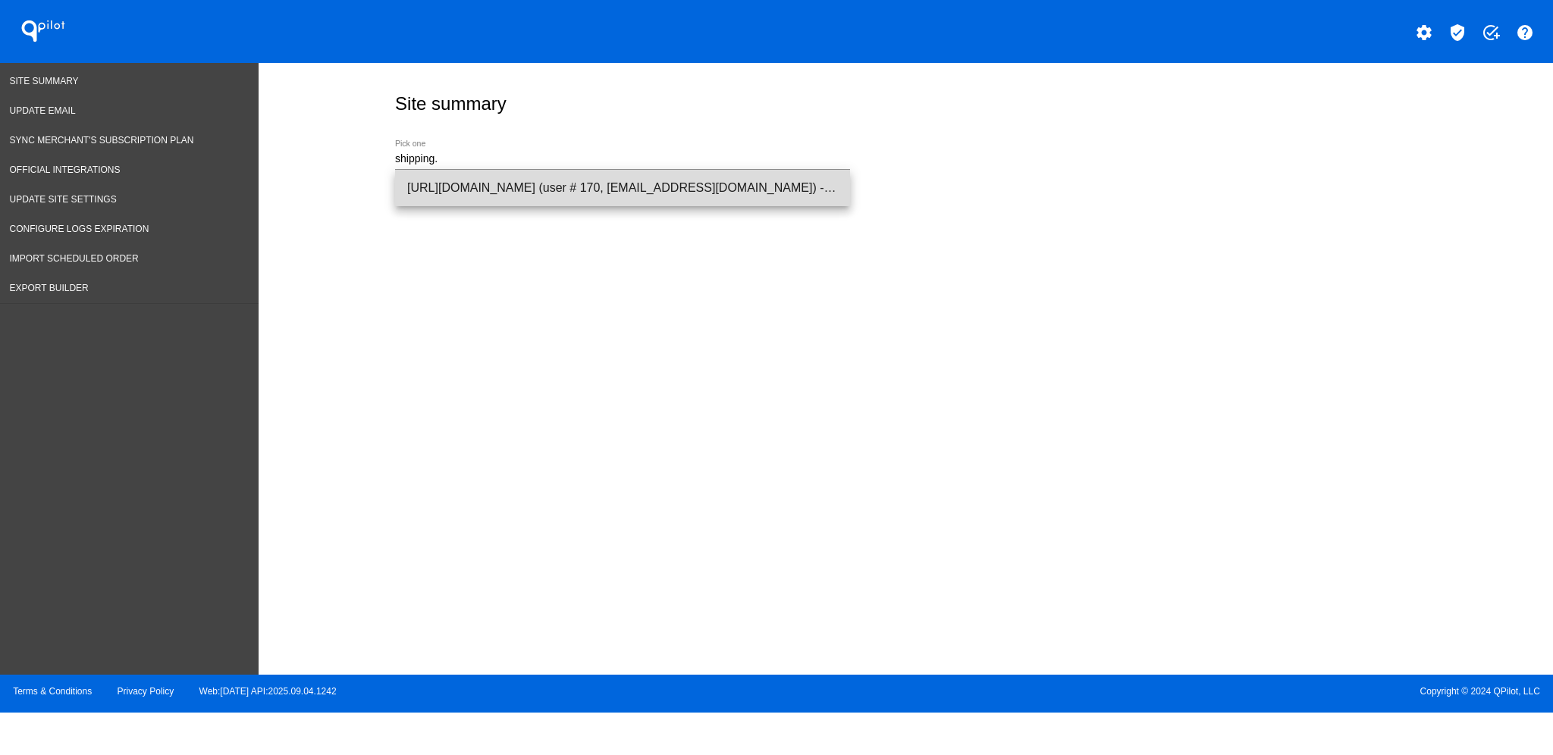
drag, startPoint x: 534, startPoint y: 187, endPoint x: 546, endPoint y: 190, distance: 12.5
click at [532, 187] on span "[URL][DOMAIN_NAME] (user # 170, [EMAIL_ADDRESS][DOMAIN_NAME]) - Test" at bounding box center [622, 188] width 431 height 36
type input "[URL][DOMAIN_NAME] (user # 170, [EMAIL_ADDRESS][DOMAIN_NAME]) - Test"
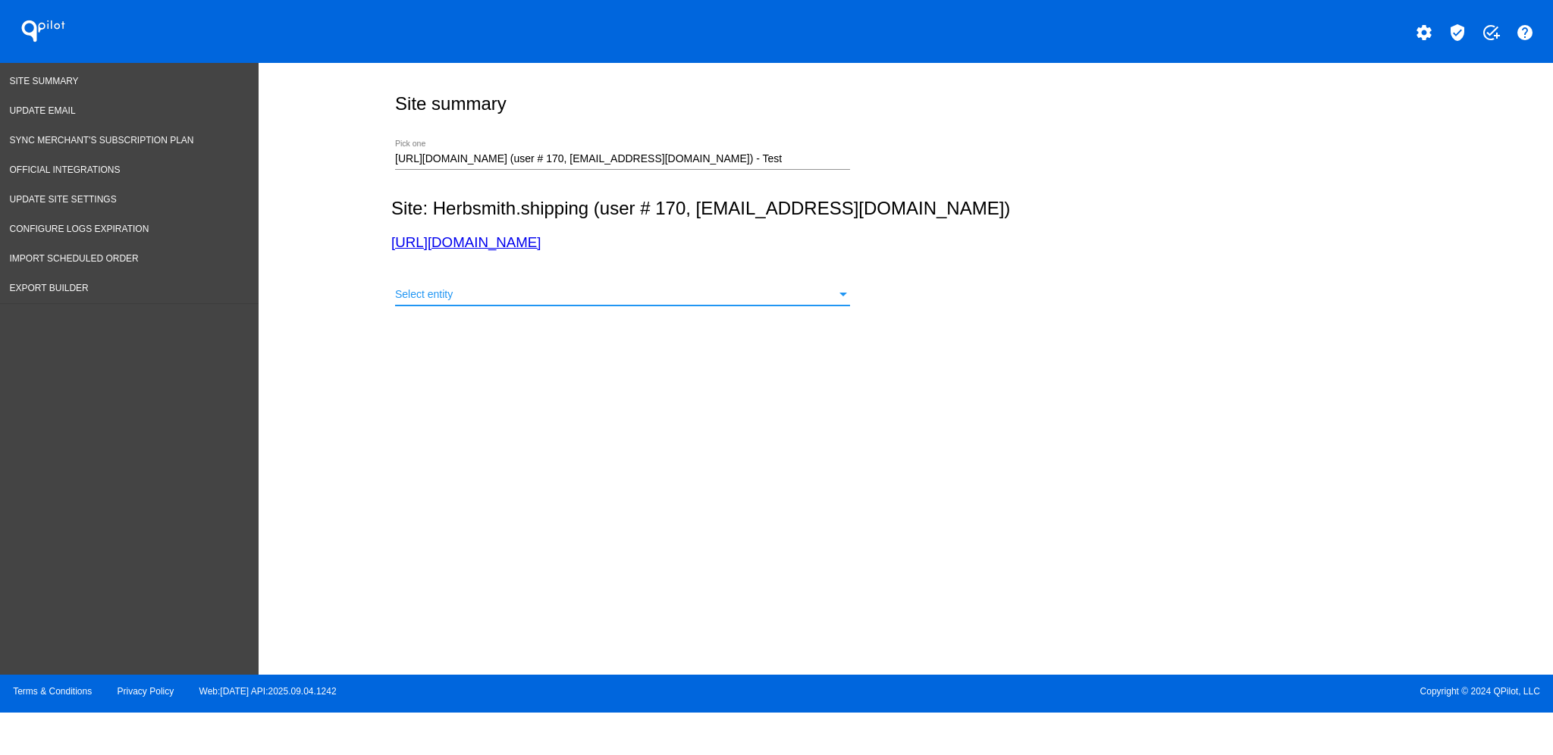
click at [601, 290] on div "Select entity" at bounding box center [615, 295] width 441 height 12
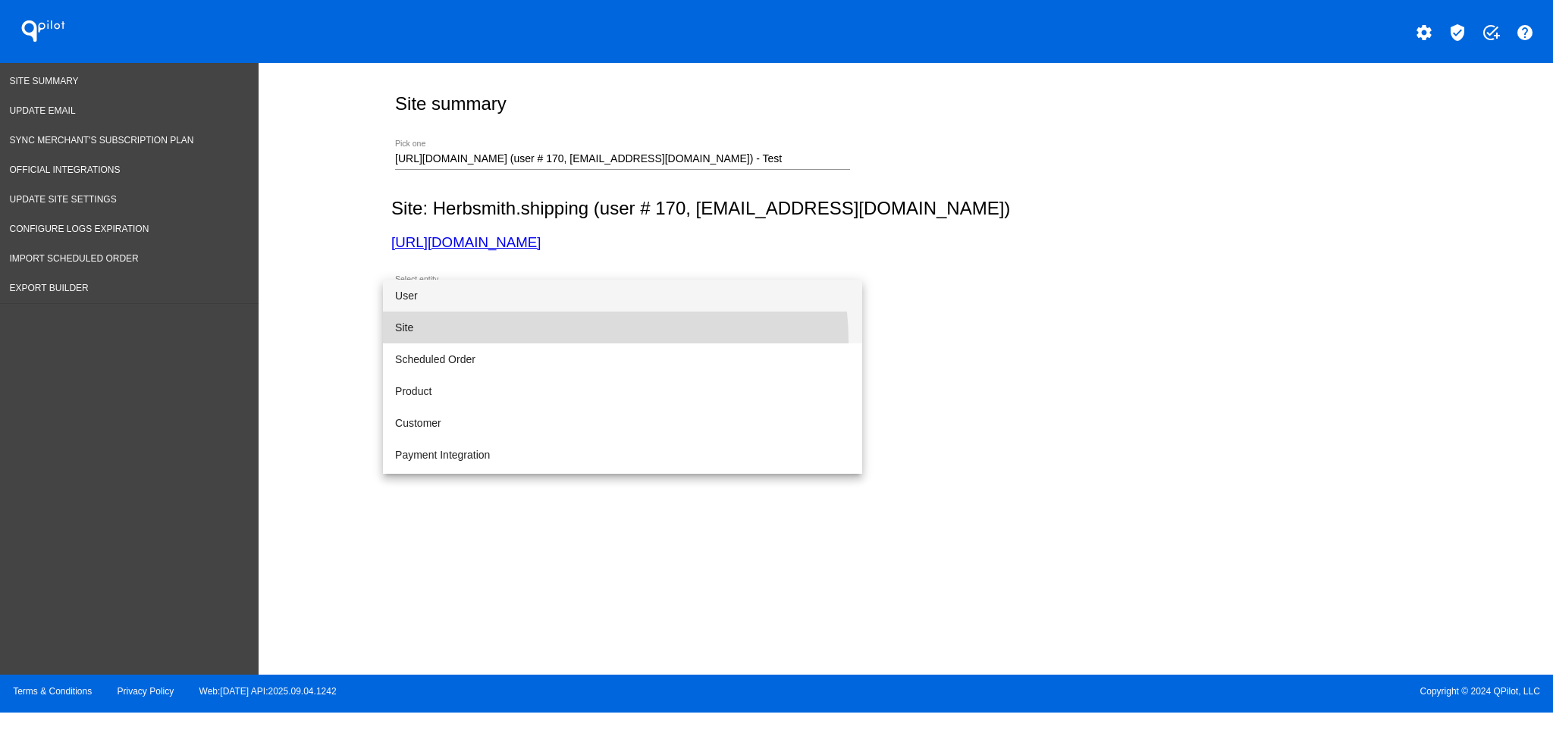
click at [579, 341] on span "Site" at bounding box center [622, 328] width 455 height 32
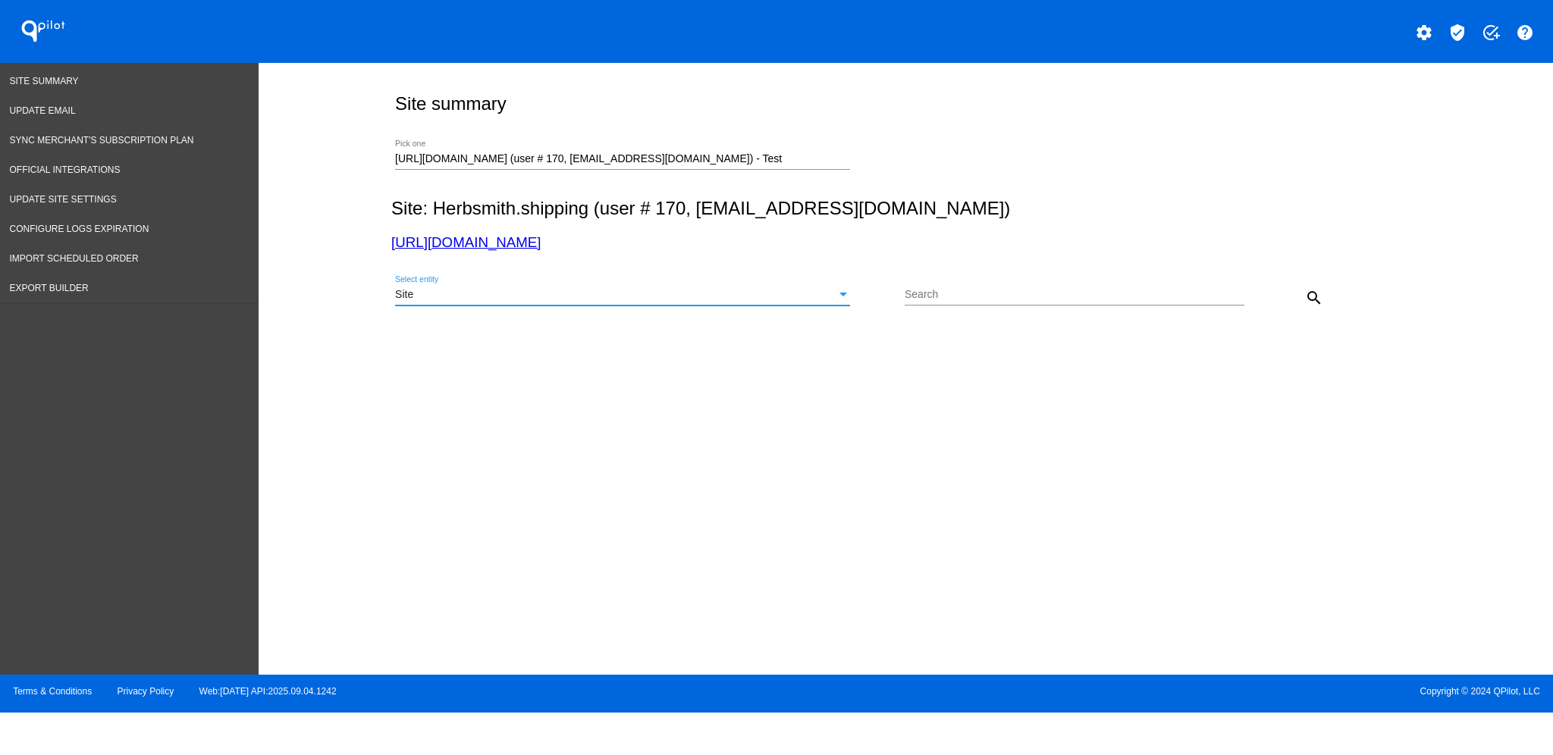
click at [576, 293] on div "Site" at bounding box center [615, 295] width 441 height 12
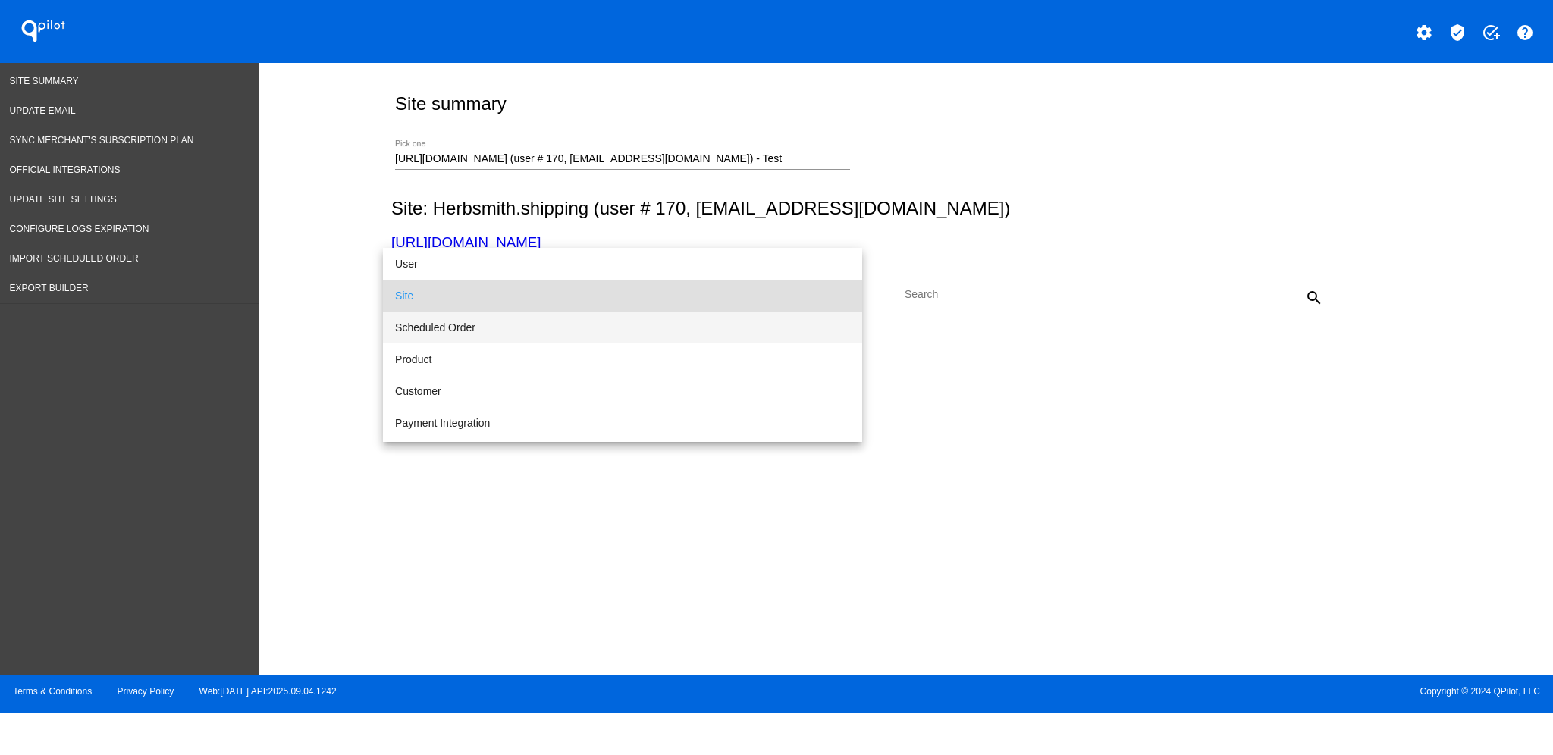
click at [542, 320] on span "Scheduled Order" at bounding box center [622, 328] width 455 height 32
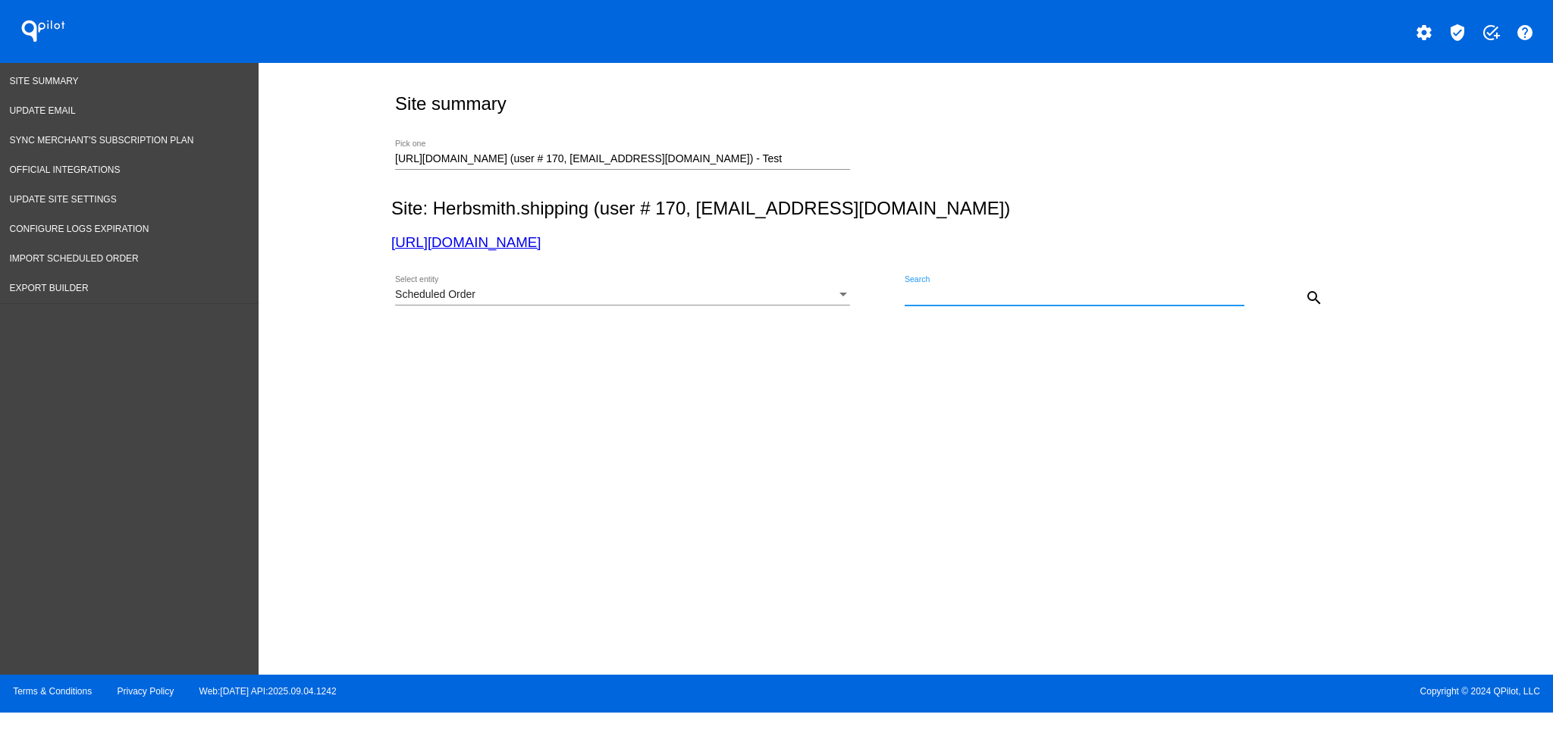
click at [999, 290] on input "Search" at bounding box center [1075, 295] width 340 height 12
paste input "1031056"
type input "1031056"
click at [1318, 302] on mat-icon "search" at bounding box center [1314, 298] width 18 height 18
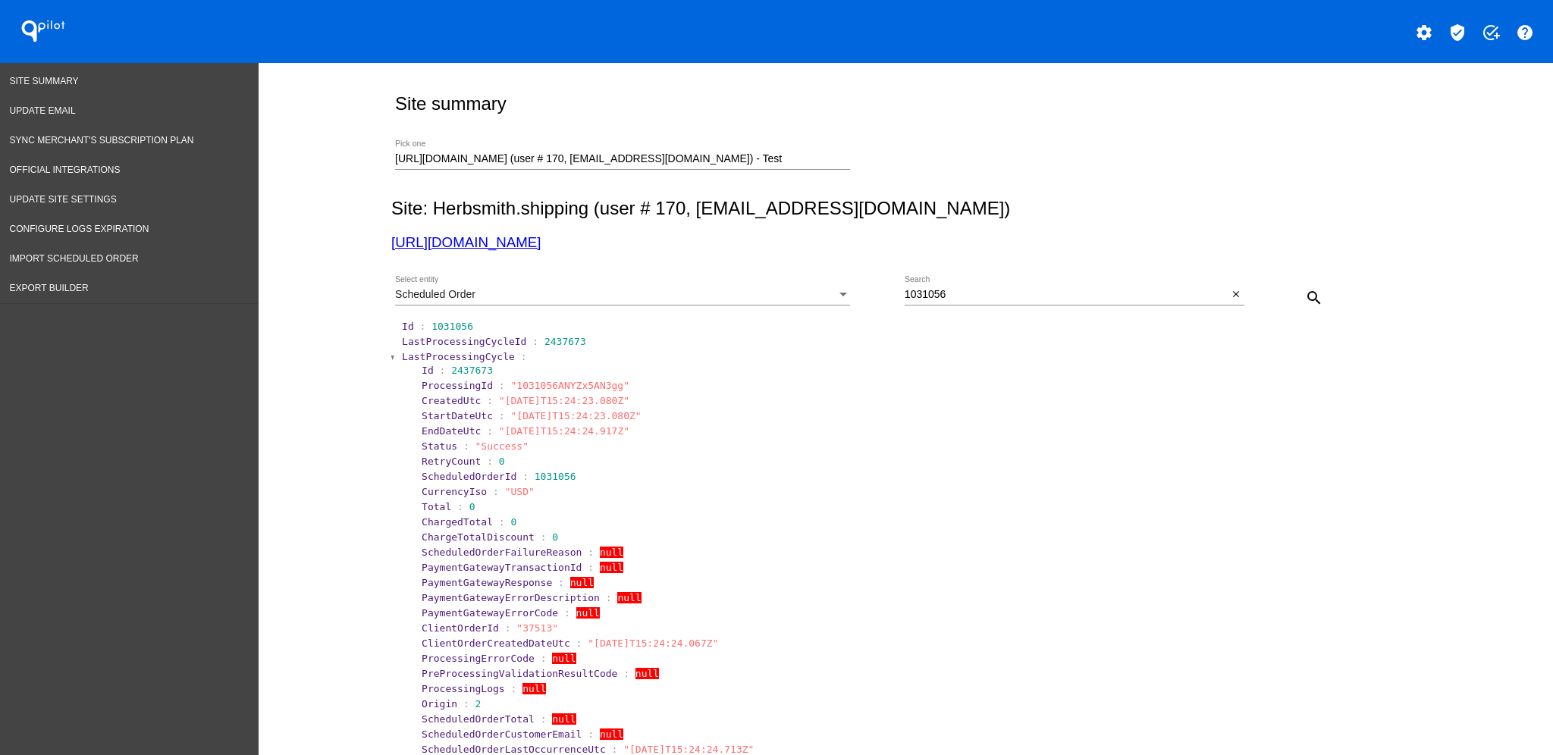
click at [402, 354] on span "LastProcessingCycle" at bounding box center [458, 356] width 113 height 11
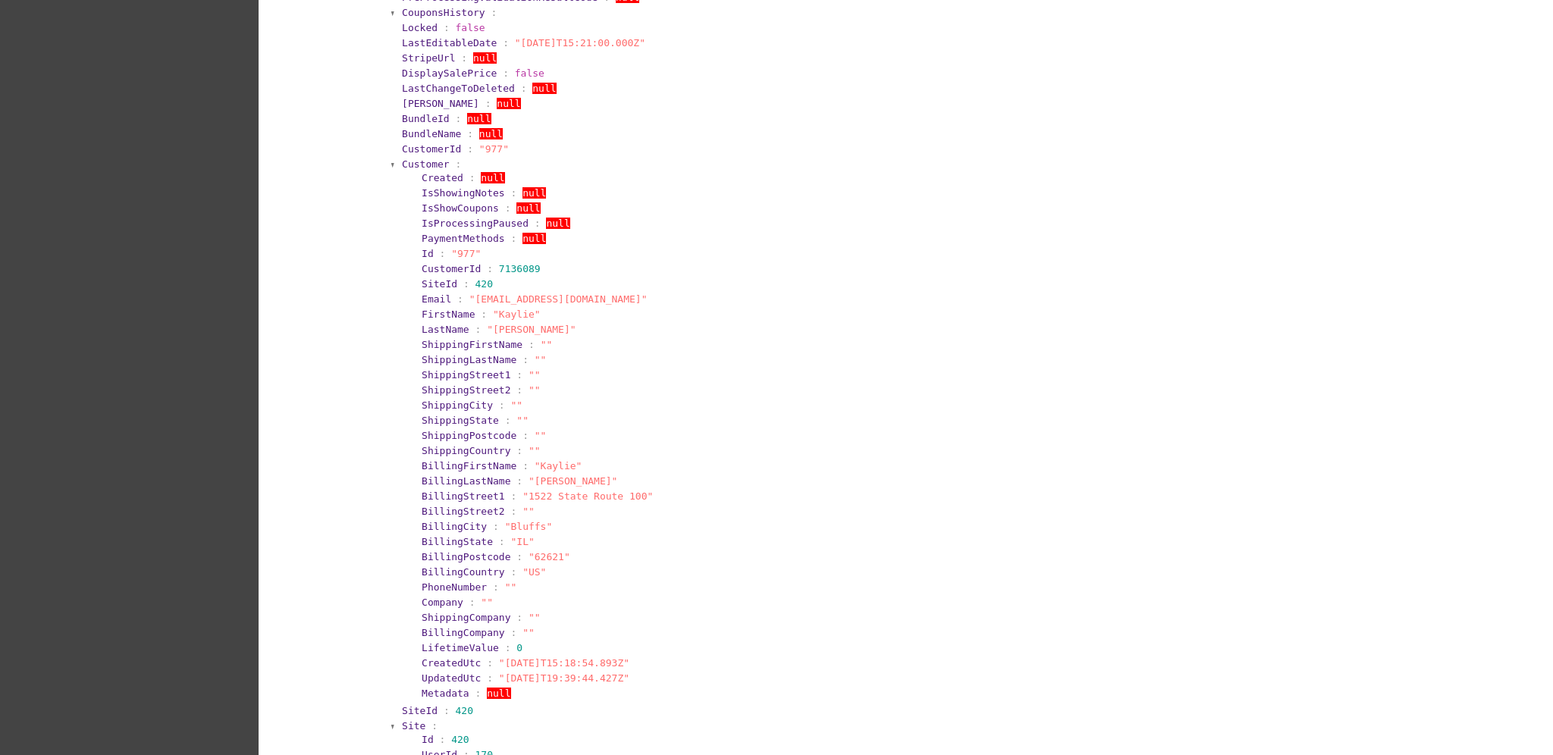
scroll to position [505, 0]
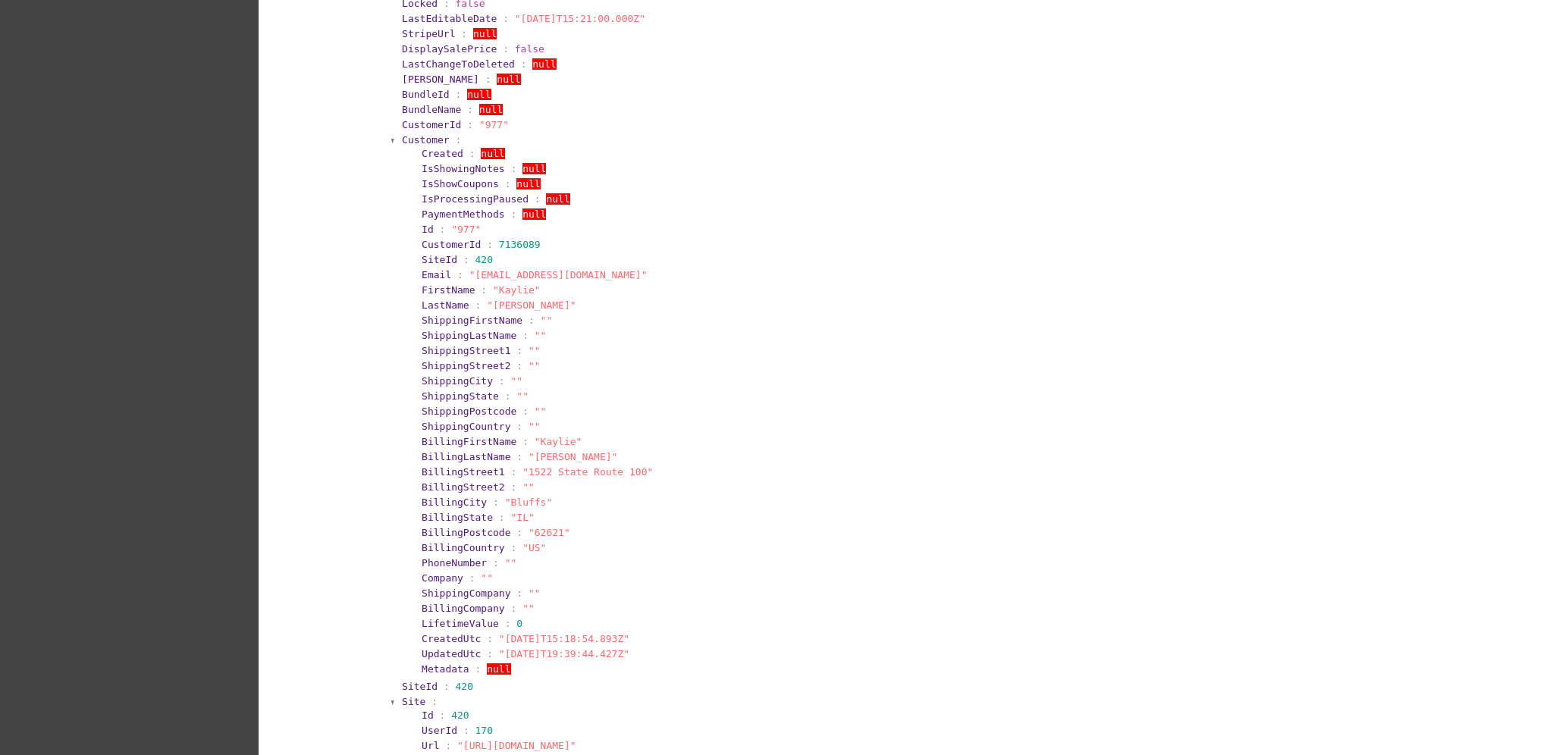
click at [420, 146] on section "Created : null" at bounding box center [915, 153] width 991 height 14
click at [415, 143] on span "Customer" at bounding box center [426, 139] width 48 height 11
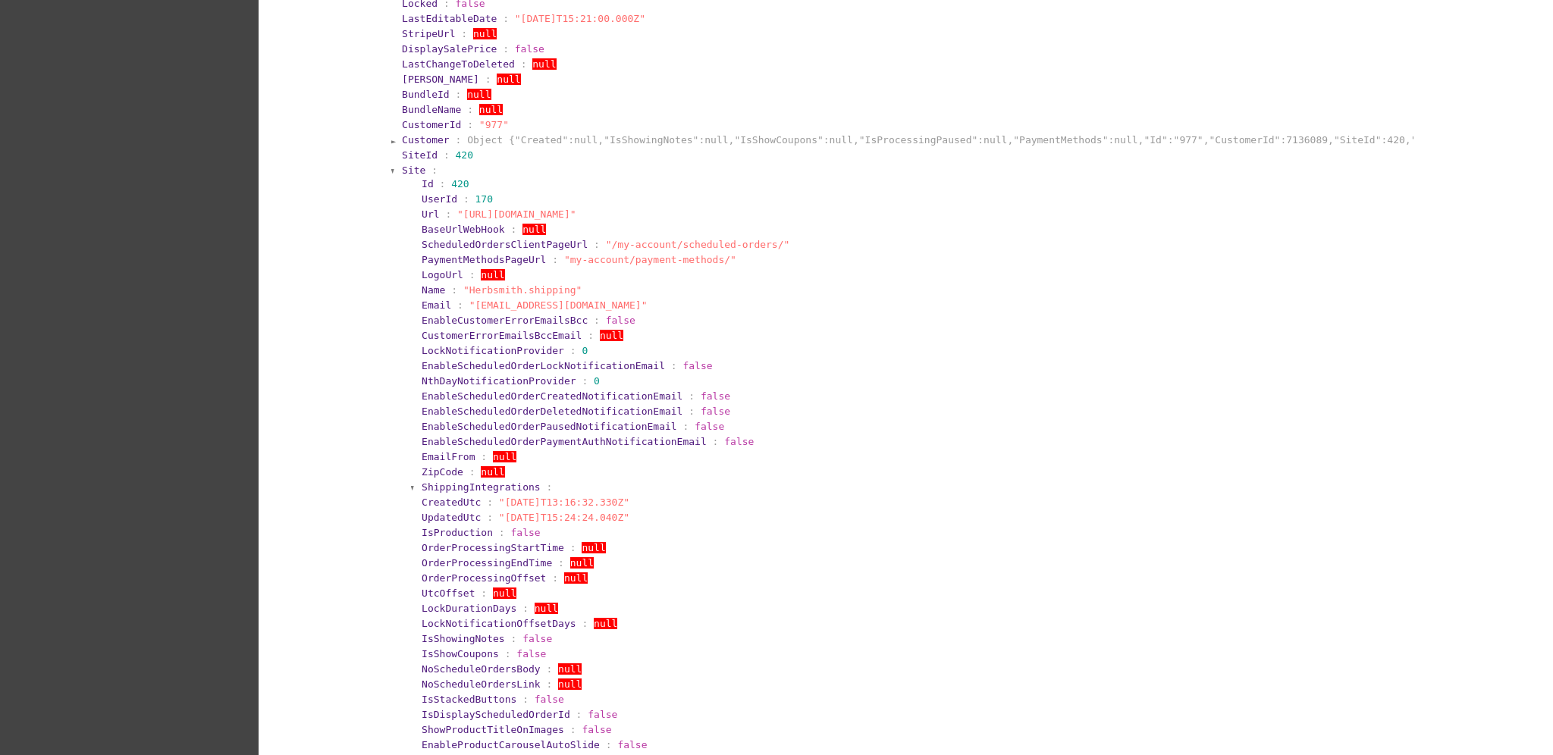
click at [403, 174] on span "Site" at bounding box center [414, 170] width 24 height 11
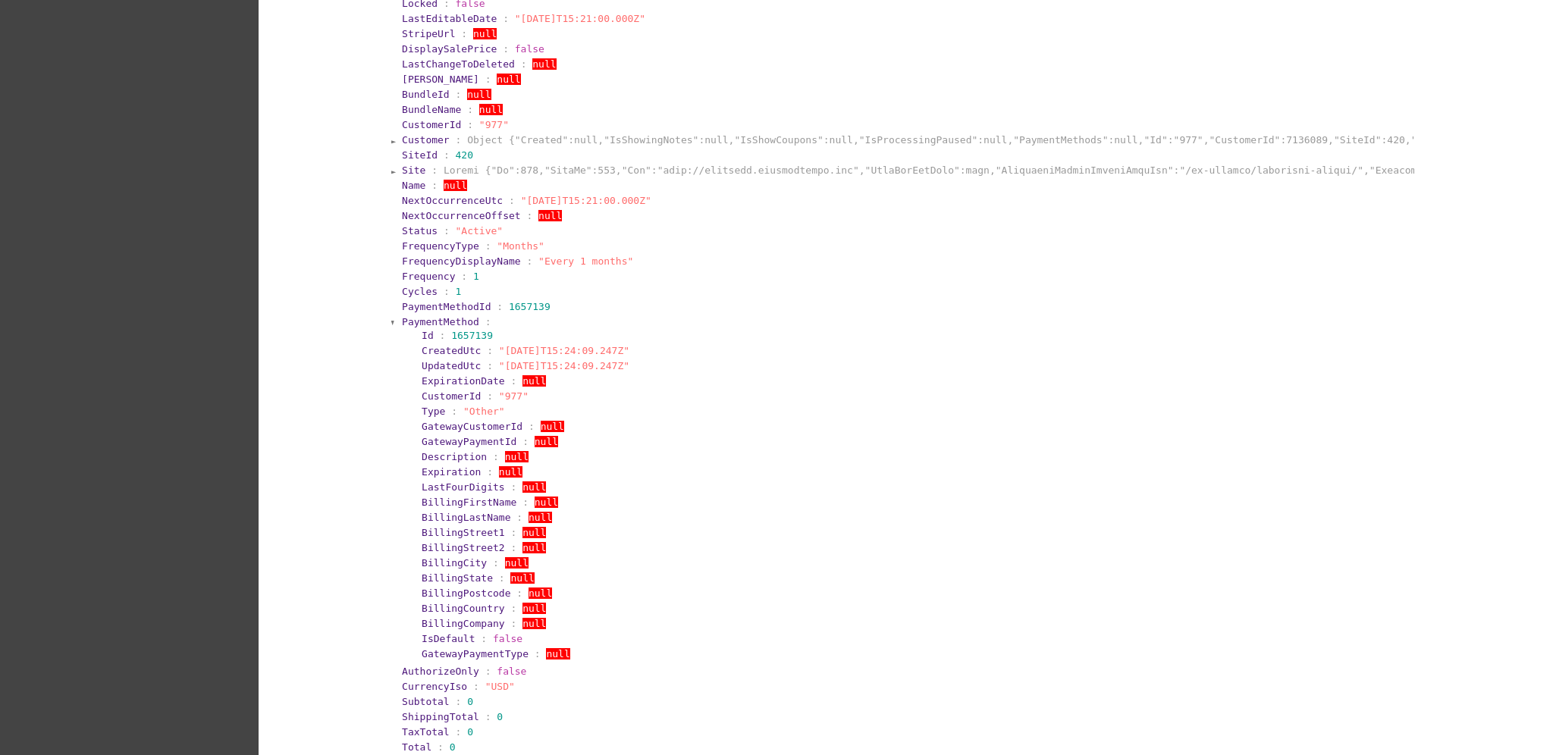
click at [420, 318] on span "PaymentMethod" at bounding box center [440, 321] width 77 height 11
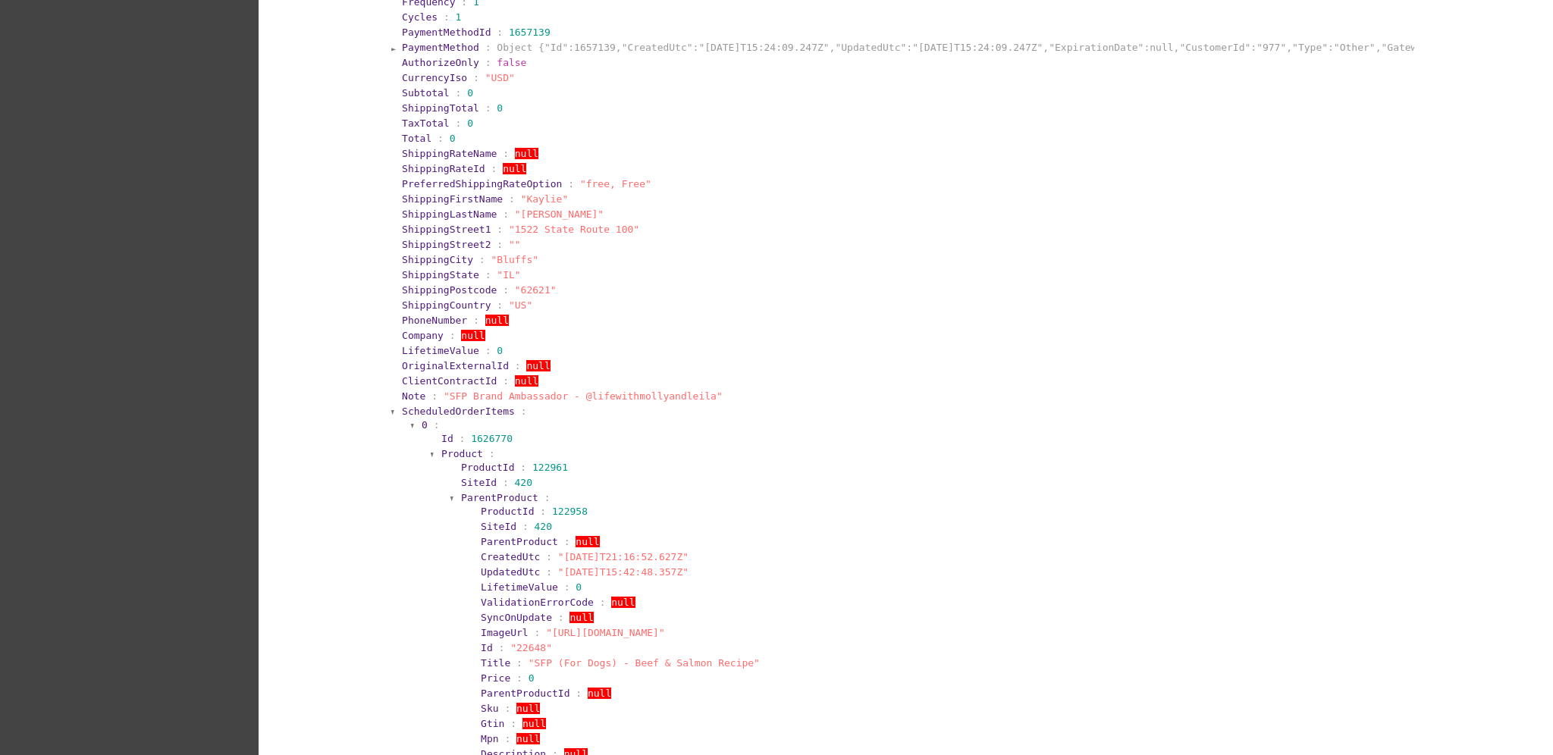
scroll to position [808, 0]
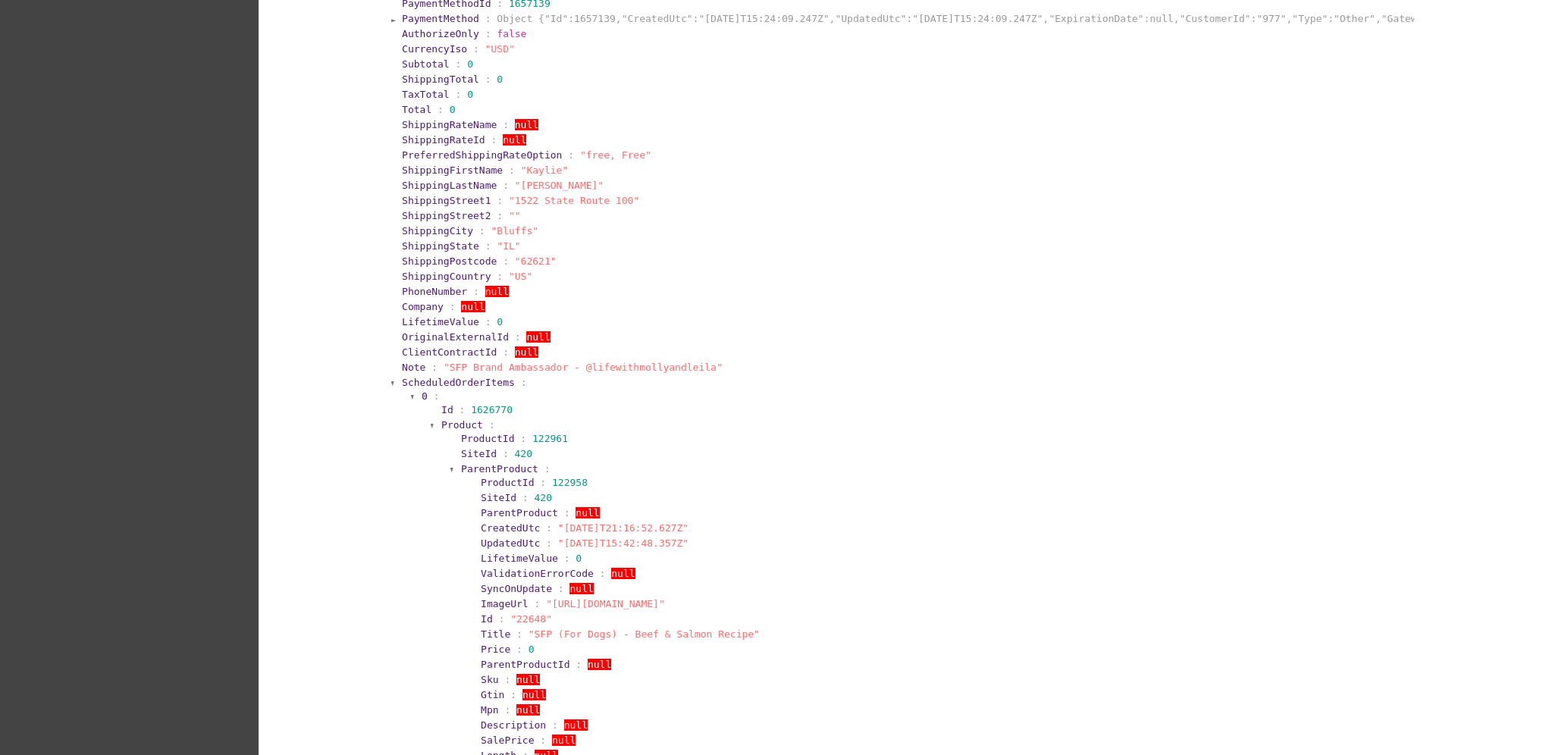
click at [454, 378] on span "ScheduledOrderItems" at bounding box center [458, 382] width 113 height 11
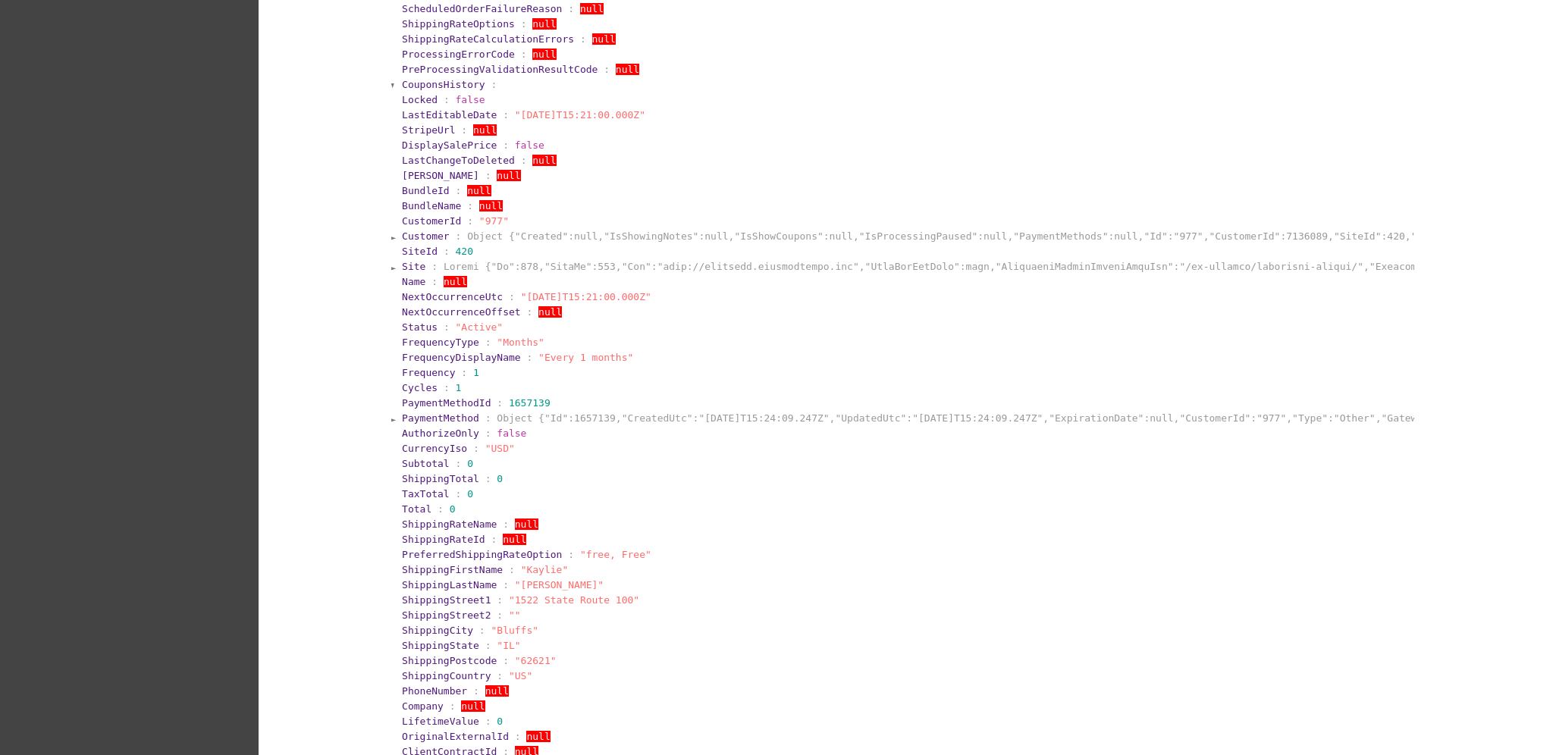
scroll to position [303, 0]
